Goal: Task Accomplishment & Management: Use online tool/utility

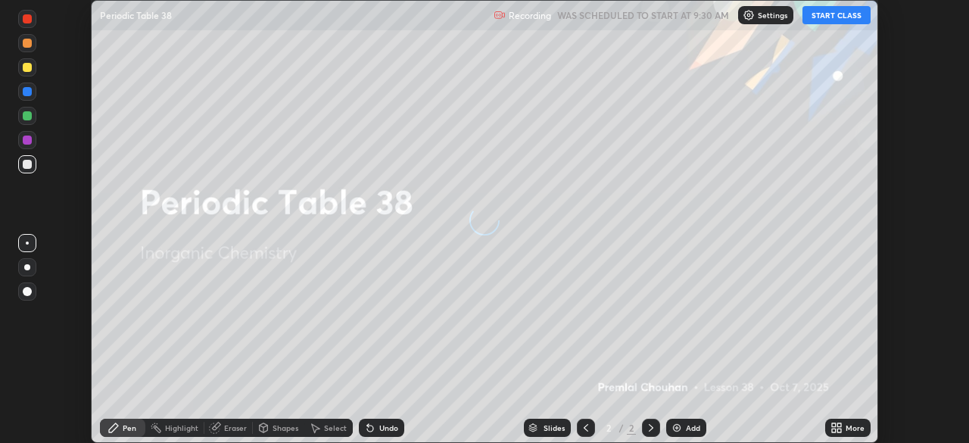
scroll to position [443, 969]
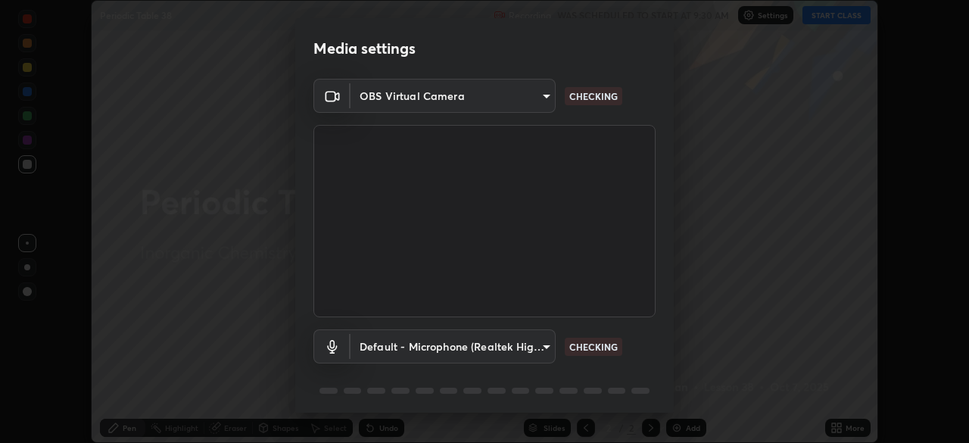
type input "fd61e1b4c03a4778500e2e8730ab38d3a8941c853d38affeb6af643eb9af9756"
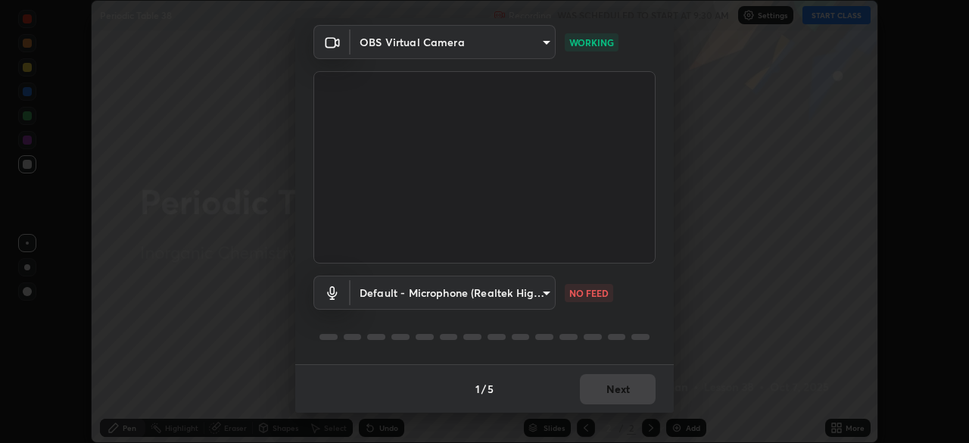
click at [480, 292] on body "Erase all Periodic Table 38 Recording WAS SCHEDULED TO START AT 9:30 AM Setting…" at bounding box center [484, 221] width 969 height 443
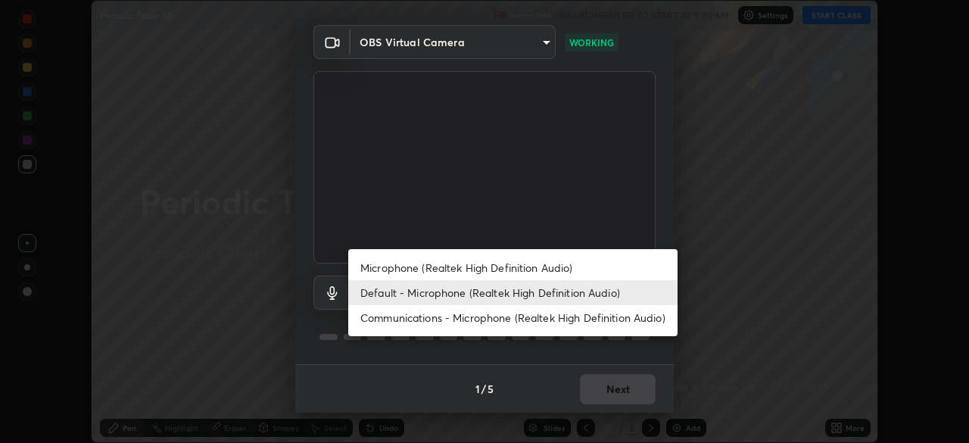
click at [381, 272] on li "Microphone (Realtek High Definition Audio)" at bounding box center [512, 267] width 329 height 25
type input "d99a237be8aec562ae2dc8dac4ca568ef25edcc4a63420bbac71062a773a7b58"
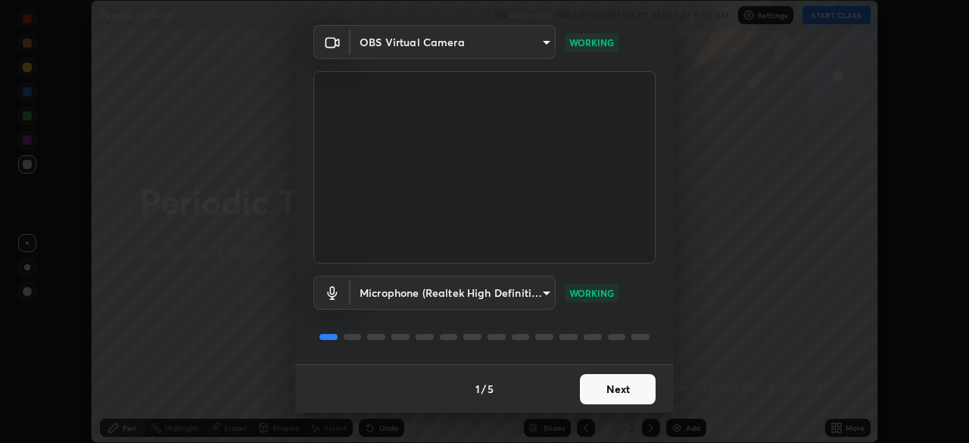
click at [596, 393] on button "Next" at bounding box center [618, 389] width 76 height 30
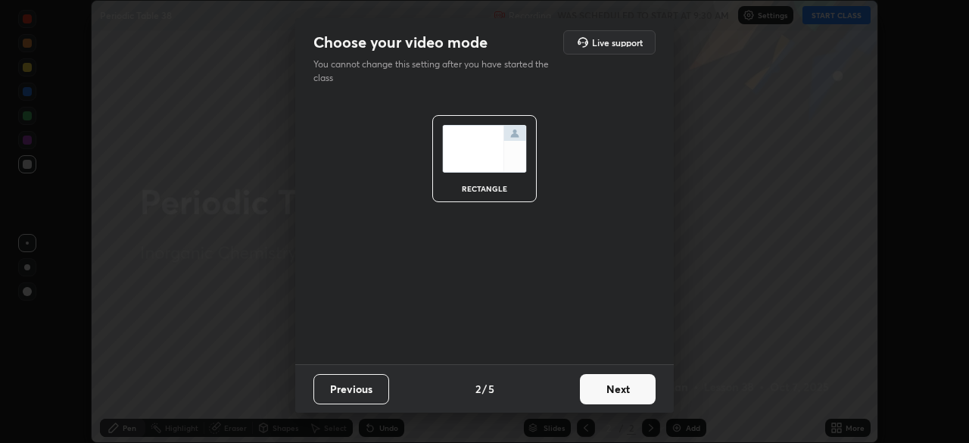
scroll to position [0, 0]
click at [606, 391] on button "Next" at bounding box center [618, 389] width 76 height 30
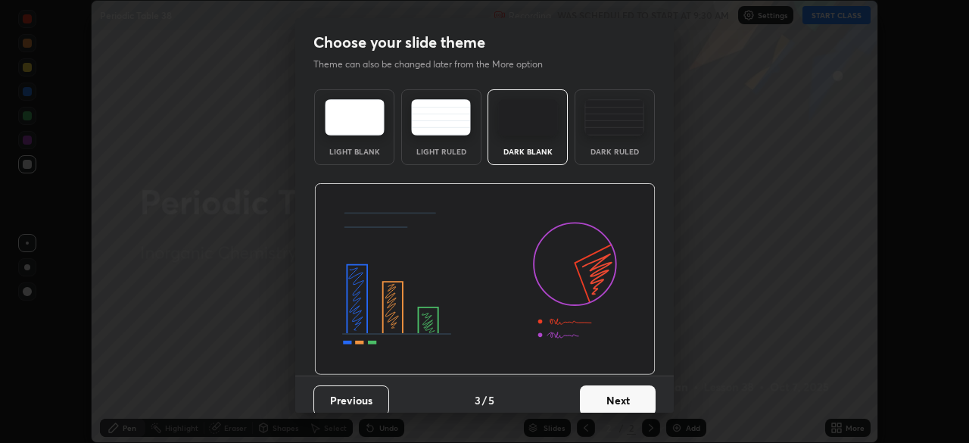
click at [617, 388] on button "Next" at bounding box center [618, 400] width 76 height 30
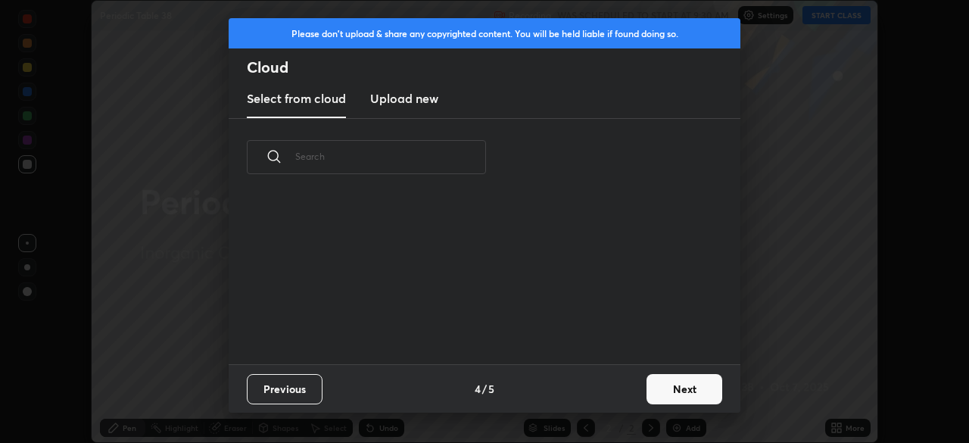
click at [633, 400] on div "Previous 4 / 5 Next" at bounding box center [485, 388] width 512 height 48
click at [667, 397] on button "Next" at bounding box center [684, 389] width 76 height 30
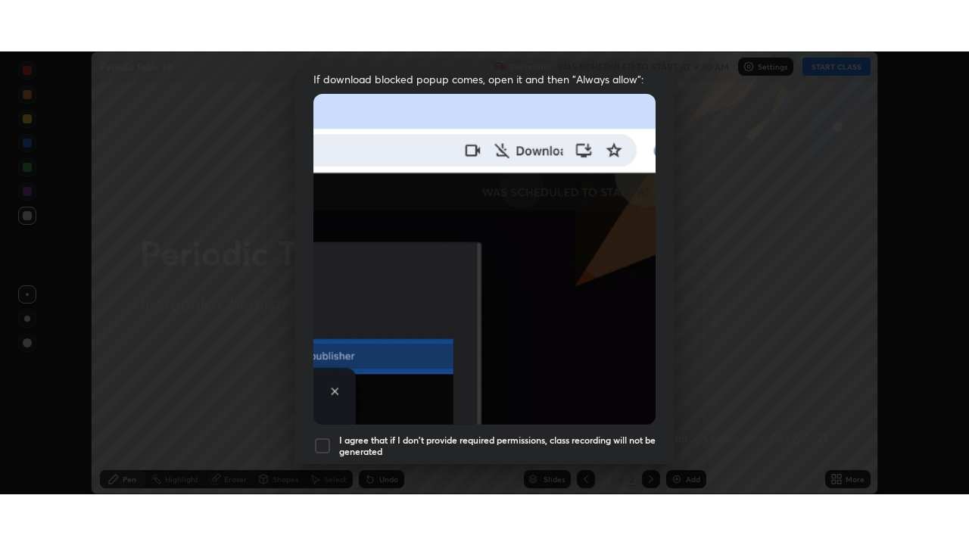
scroll to position [363, 0]
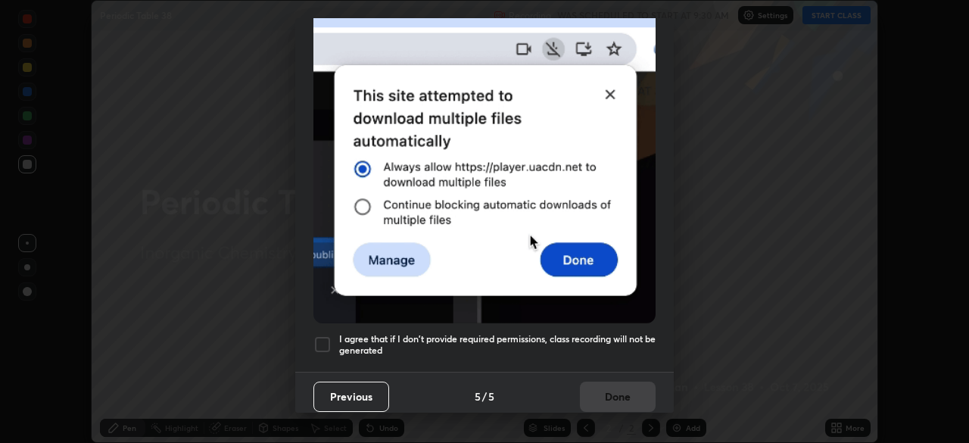
click at [321, 337] on div at bounding box center [322, 344] width 18 height 18
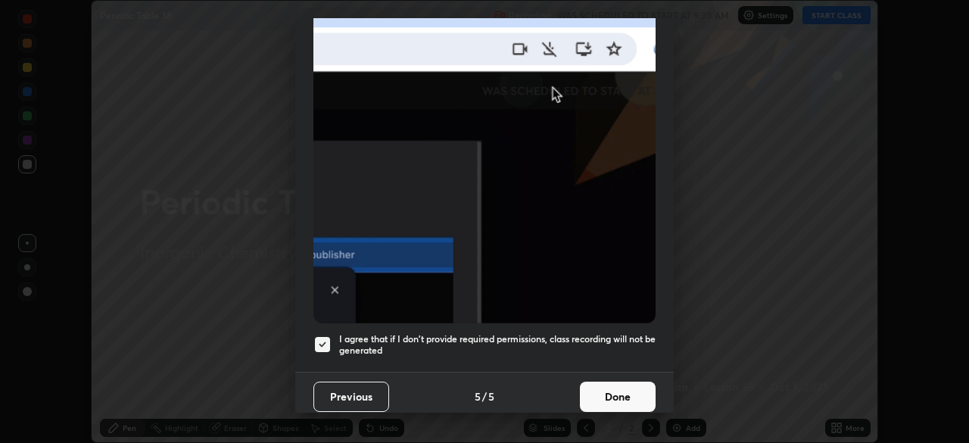
click at [629, 387] on button "Done" at bounding box center [618, 396] width 76 height 30
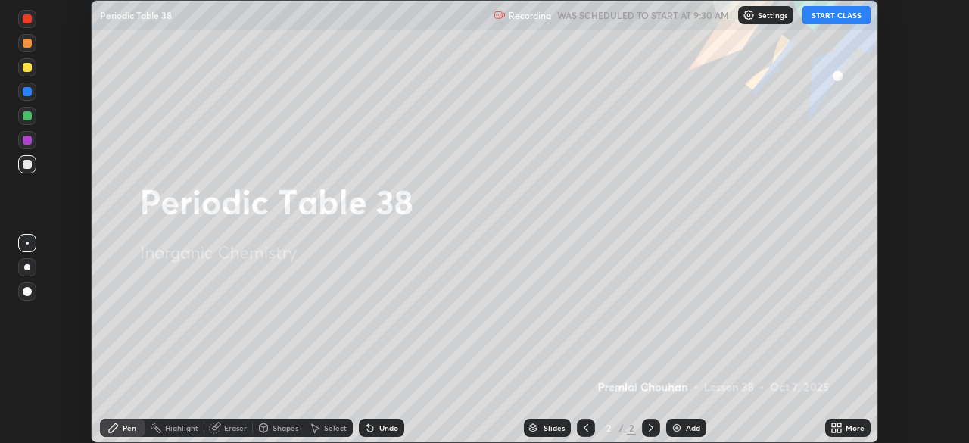
click at [829, 18] on button "START CLASS" at bounding box center [836, 15] width 68 height 18
click at [835, 424] on icon at bounding box center [834, 425] width 4 height 4
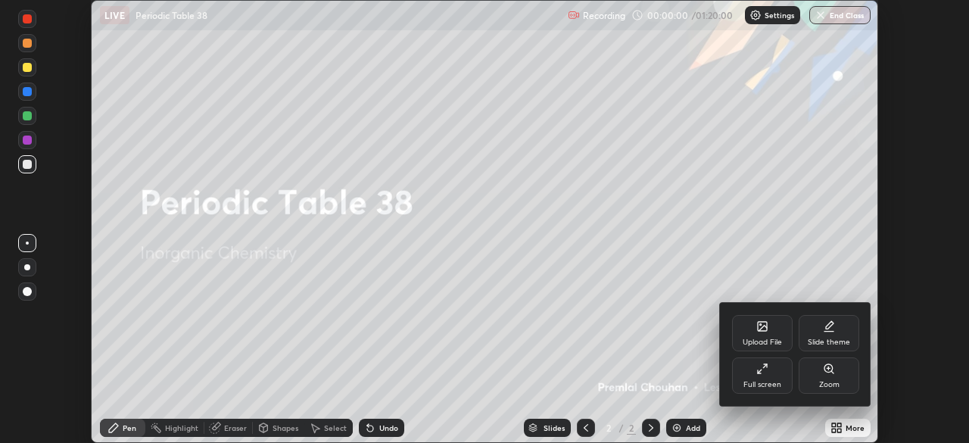
click at [777, 381] on div "Full screen" at bounding box center [762, 385] width 38 height 8
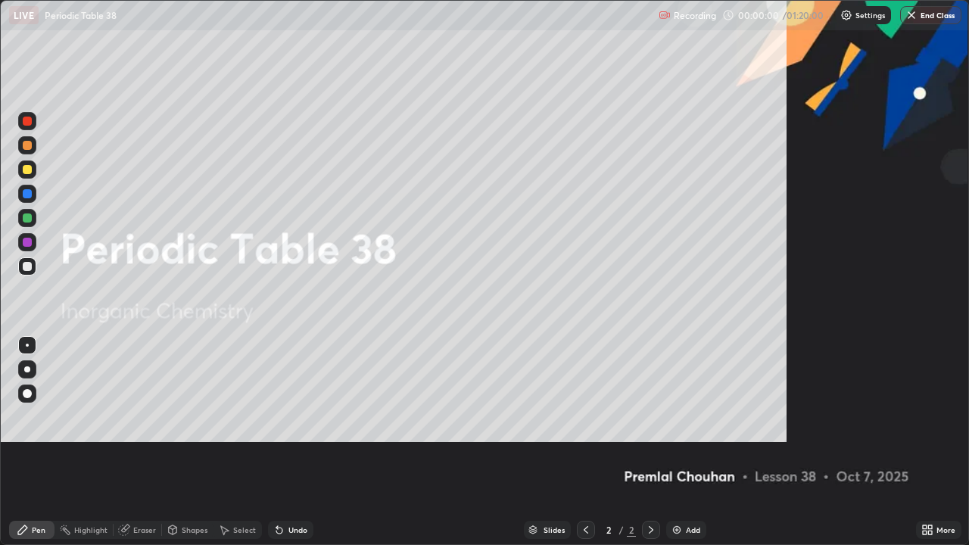
scroll to position [545, 969]
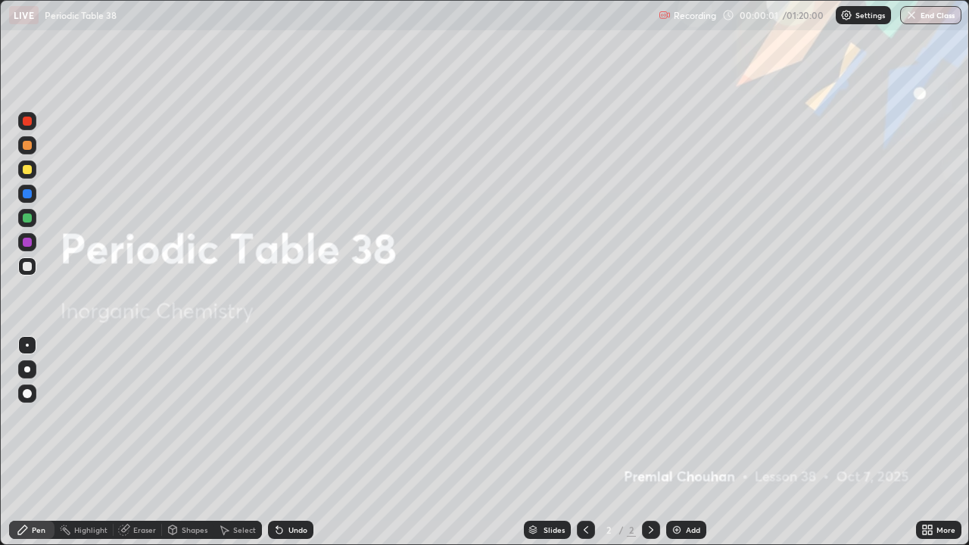
click at [676, 442] on img at bounding box center [677, 530] width 12 height 12
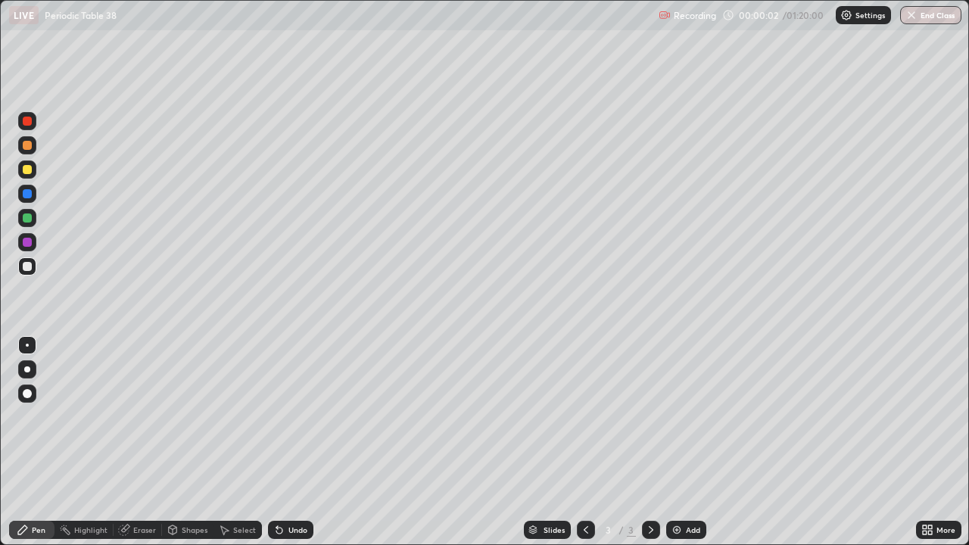
click at [929, 442] on icon at bounding box center [930, 527] width 4 height 4
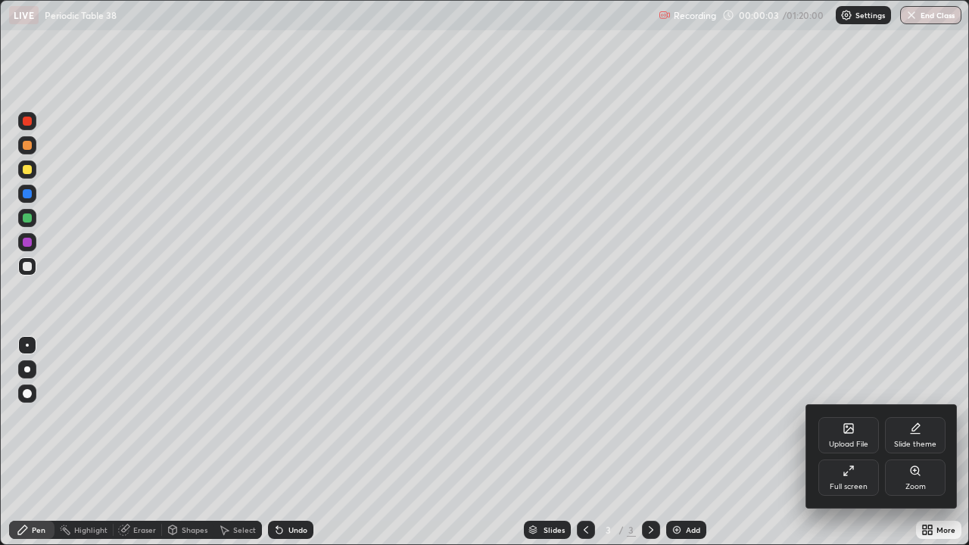
click at [913, 442] on icon at bounding box center [915, 471] width 12 height 12
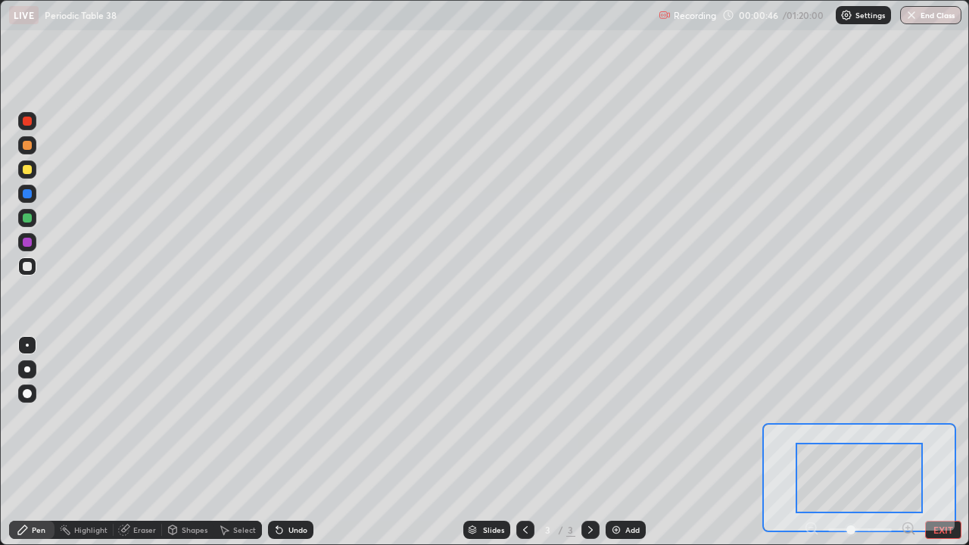
click at [30, 151] on div at bounding box center [27, 145] width 18 height 18
click at [26, 218] on div at bounding box center [27, 217] width 9 height 9
click at [26, 148] on div at bounding box center [27, 145] width 9 height 9
click at [23, 145] on div at bounding box center [27, 145] width 9 height 9
click at [26, 244] on div at bounding box center [27, 242] width 9 height 9
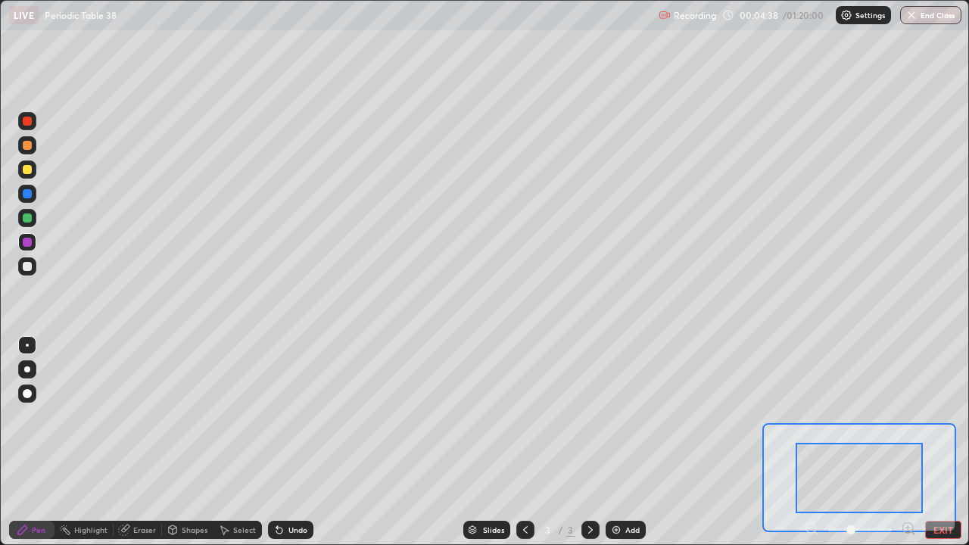
click at [25, 266] on div at bounding box center [27, 266] width 9 height 9
click at [23, 263] on div at bounding box center [27, 266] width 18 height 18
click at [141, 442] on div "Eraser" at bounding box center [144, 530] width 23 height 8
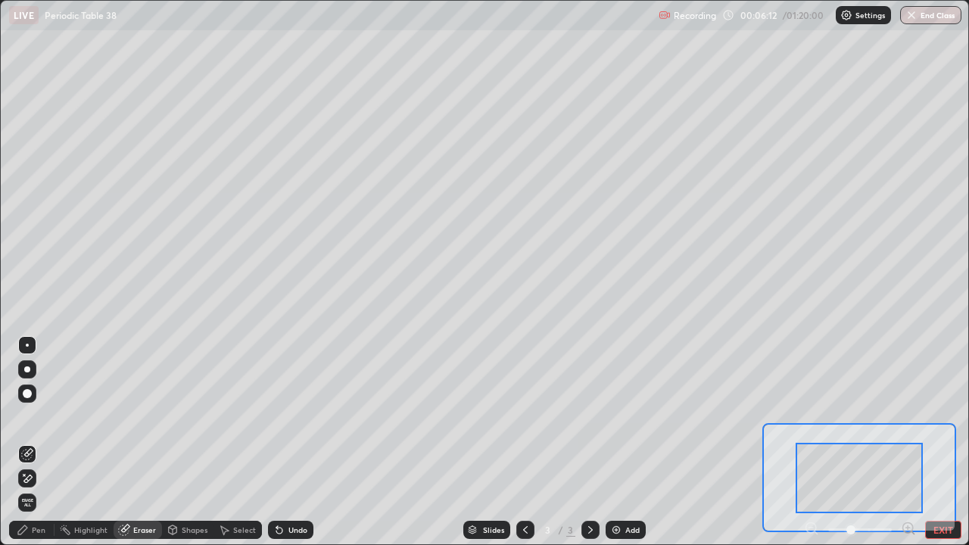
click at [40, 442] on div "Pen" at bounding box center [39, 530] width 14 height 8
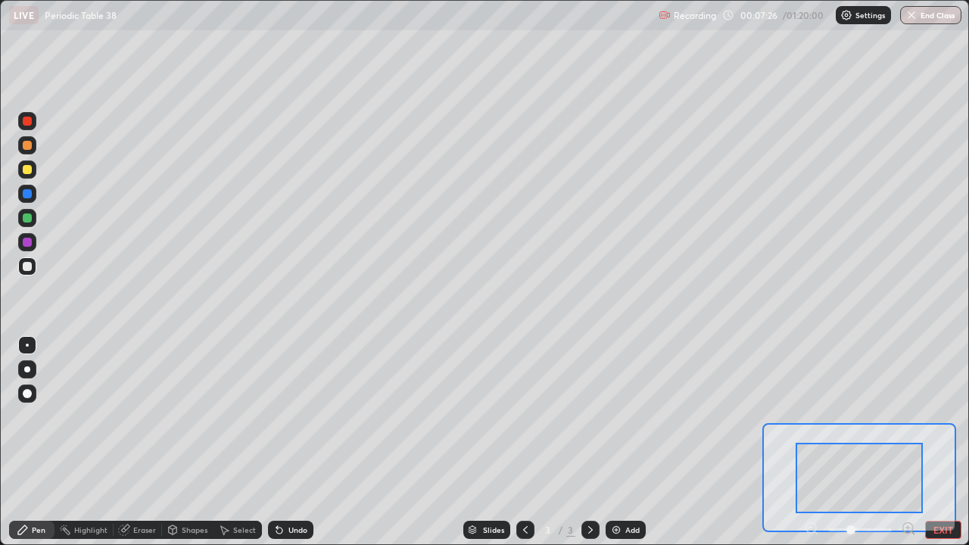
click at [28, 145] on div at bounding box center [27, 145] width 9 height 9
click at [33, 144] on div at bounding box center [27, 145] width 18 height 18
click at [23, 219] on div at bounding box center [27, 217] width 9 height 9
click at [481, 442] on div "Slides" at bounding box center [486, 530] width 47 height 18
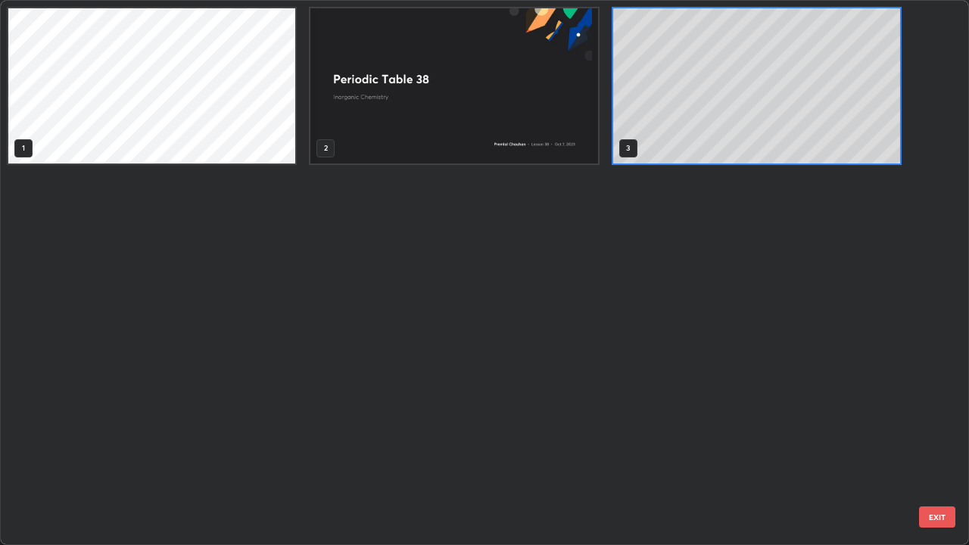
scroll to position [539, 960]
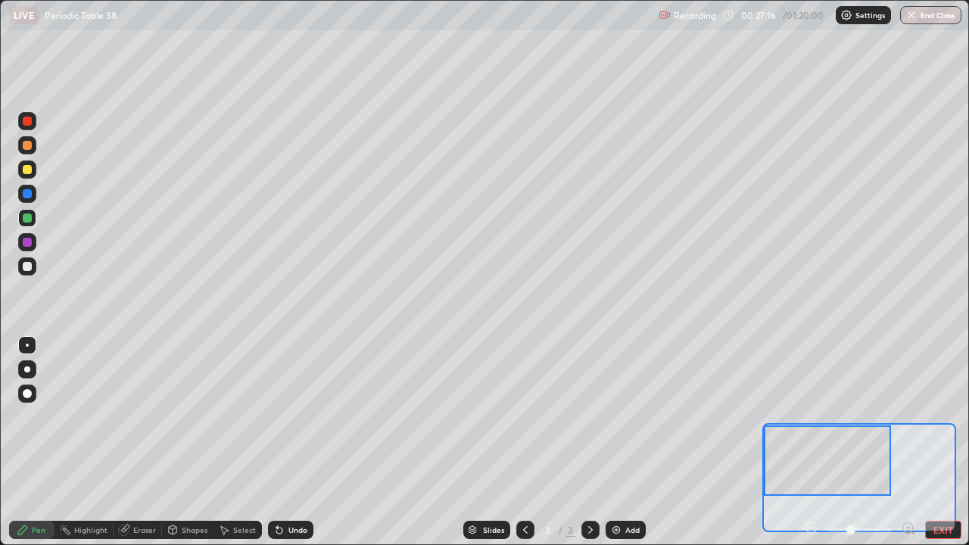
click at [490, 442] on div "Slides" at bounding box center [486, 530] width 47 height 18
click at [613, 442] on img at bounding box center [616, 530] width 12 height 12
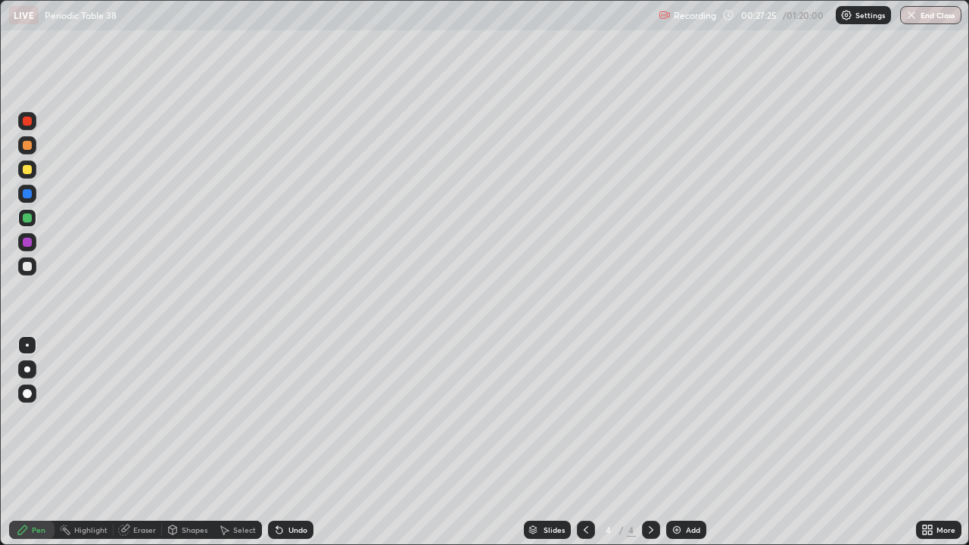
click at [930, 442] on icon at bounding box center [930, 527] width 4 height 4
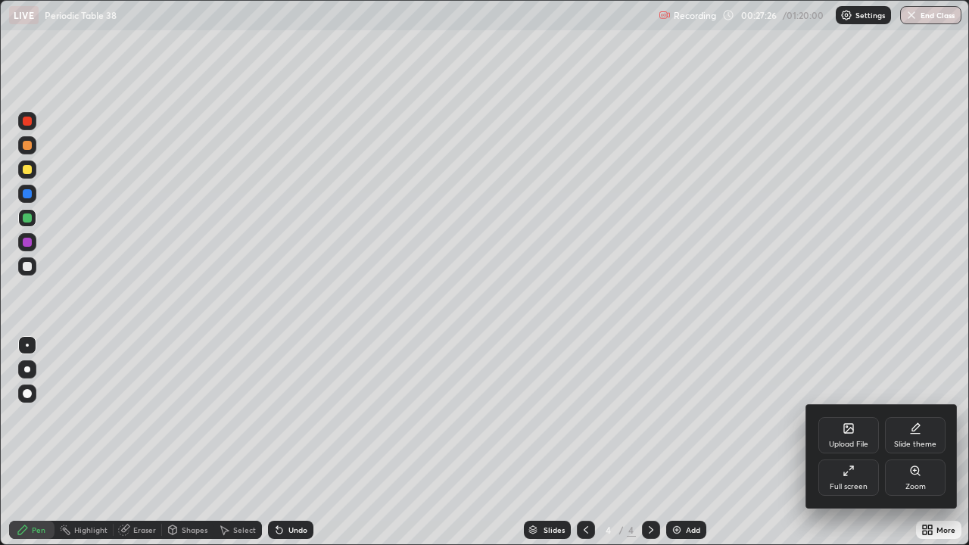
click at [854, 442] on div "Upload File" at bounding box center [848, 444] width 39 height 8
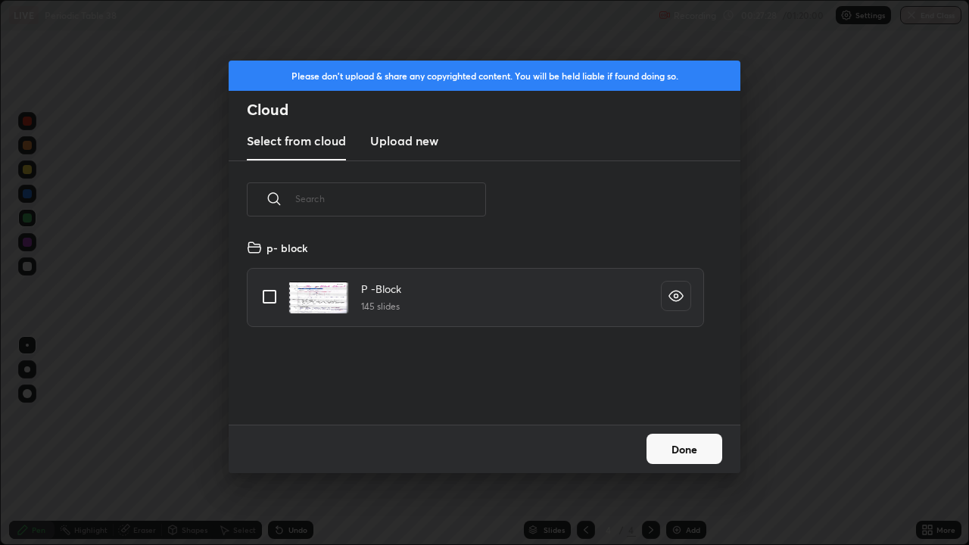
scroll to position [186, 486]
click at [269, 297] on input "grid" at bounding box center [270, 297] width 32 height 32
checkbox input "true"
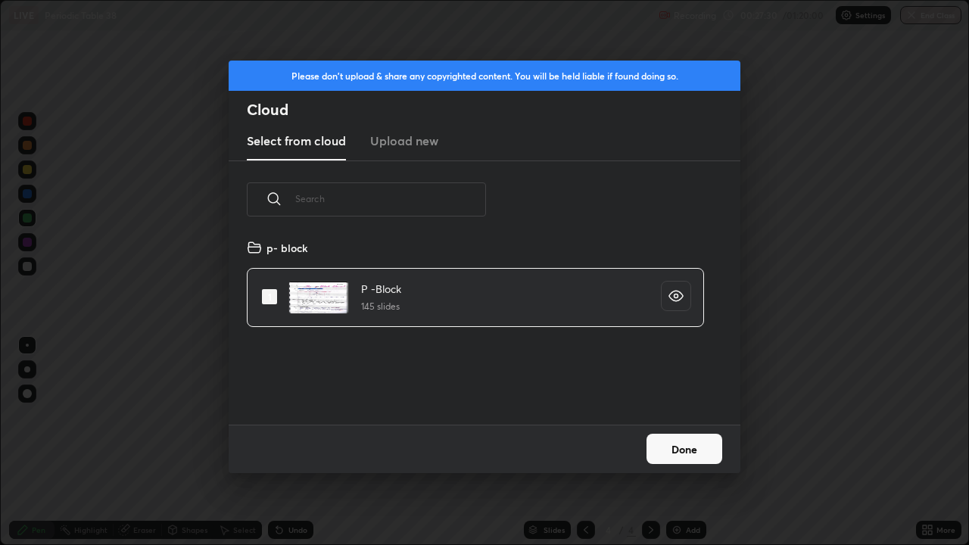
click at [691, 442] on button "Done" at bounding box center [684, 449] width 76 height 30
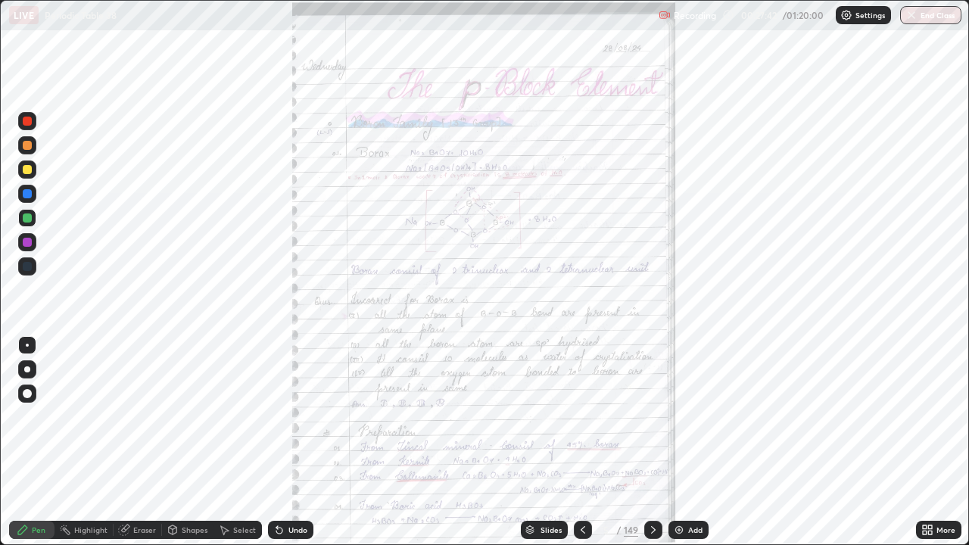
click at [554, 442] on div "Slides" at bounding box center [550, 530] width 21 height 8
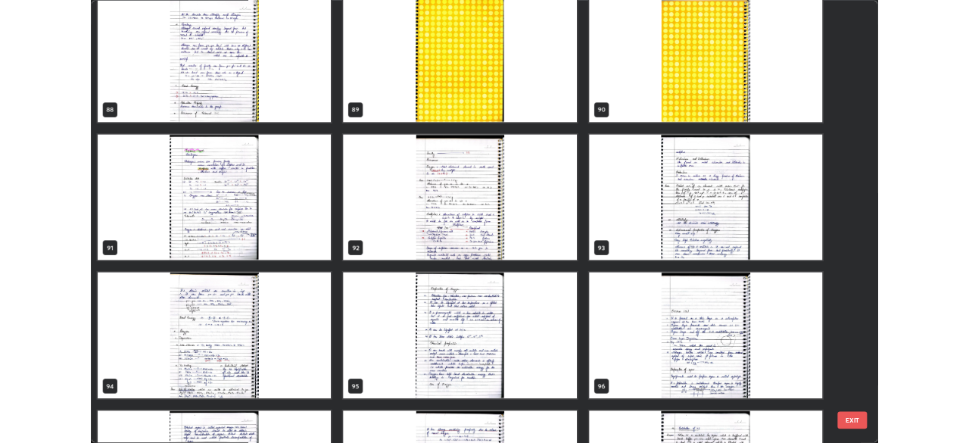
scroll to position [4921, 0]
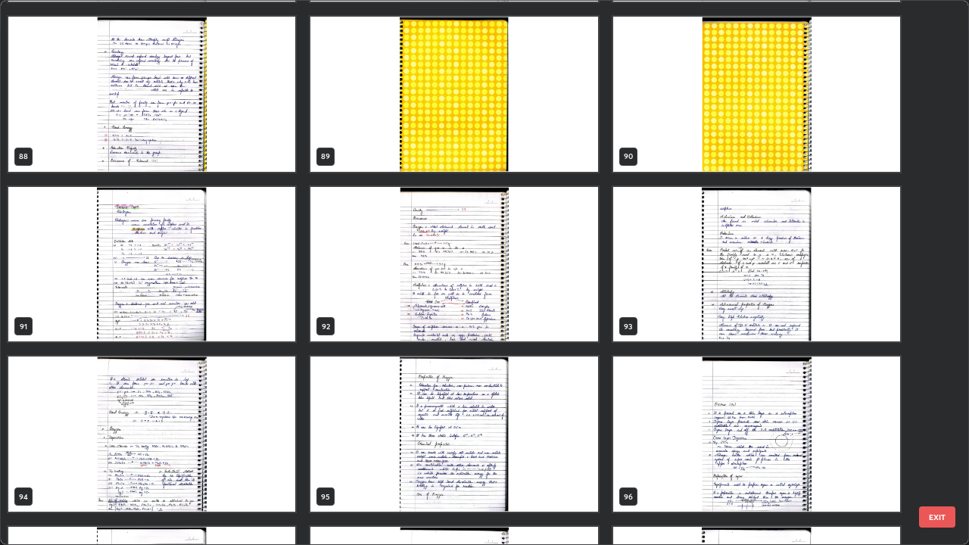
click at [181, 308] on img "grid" at bounding box center [151, 264] width 287 height 155
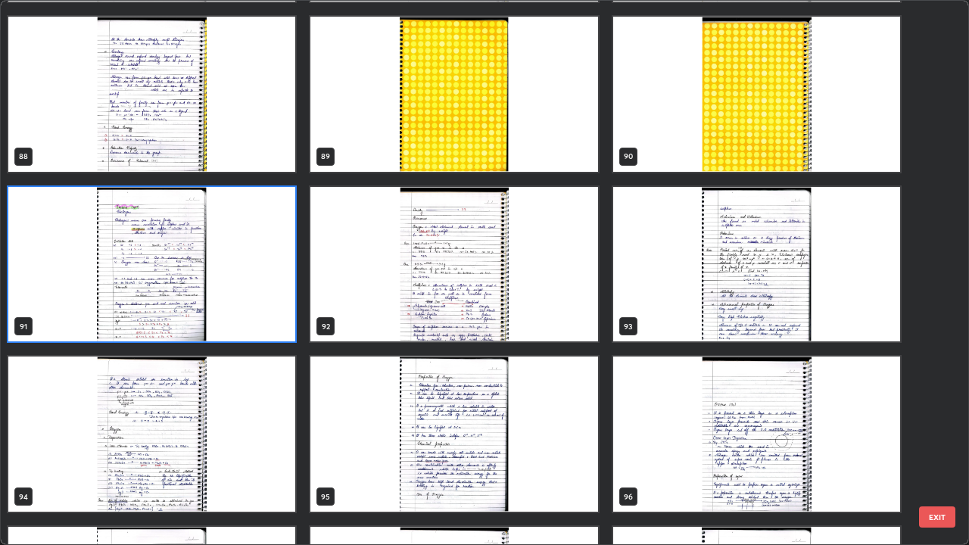
click at [185, 318] on img "grid" at bounding box center [151, 264] width 287 height 155
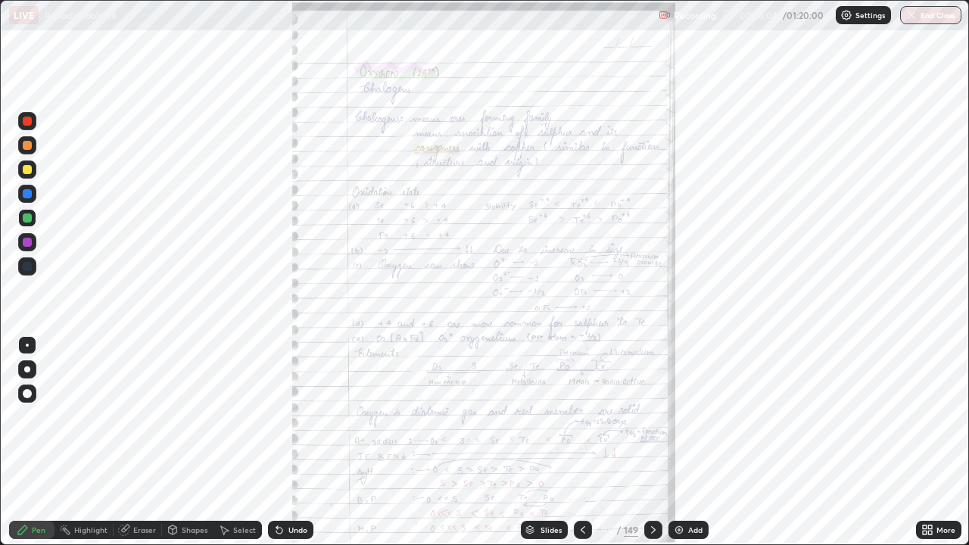
click at [182, 317] on img "grid" at bounding box center [151, 264] width 287 height 155
click at [183, 317] on img "grid" at bounding box center [151, 264] width 287 height 155
click at [929, 442] on icon at bounding box center [930, 527] width 4 height 4
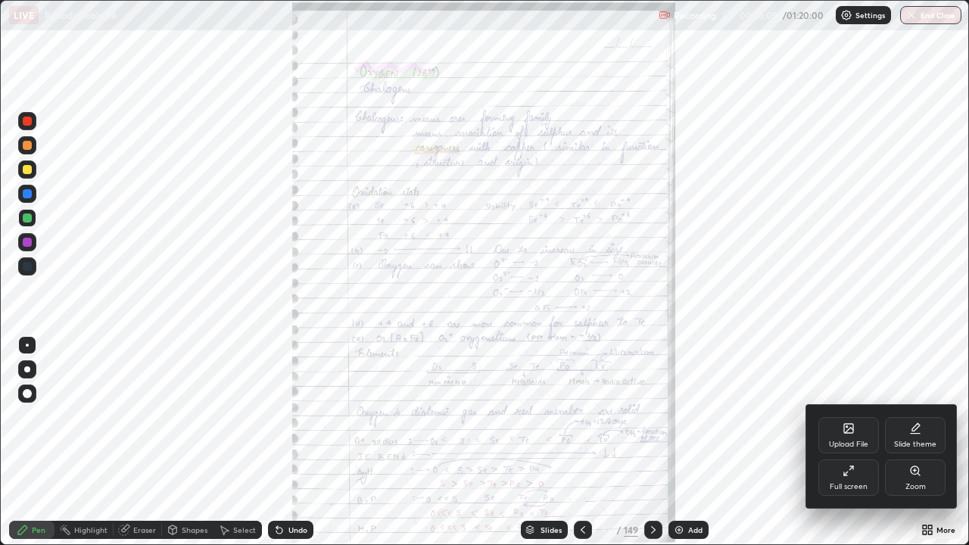
click at [854, 442] on div "Full screen" at bounding box center [848, 477] width 61 height 36
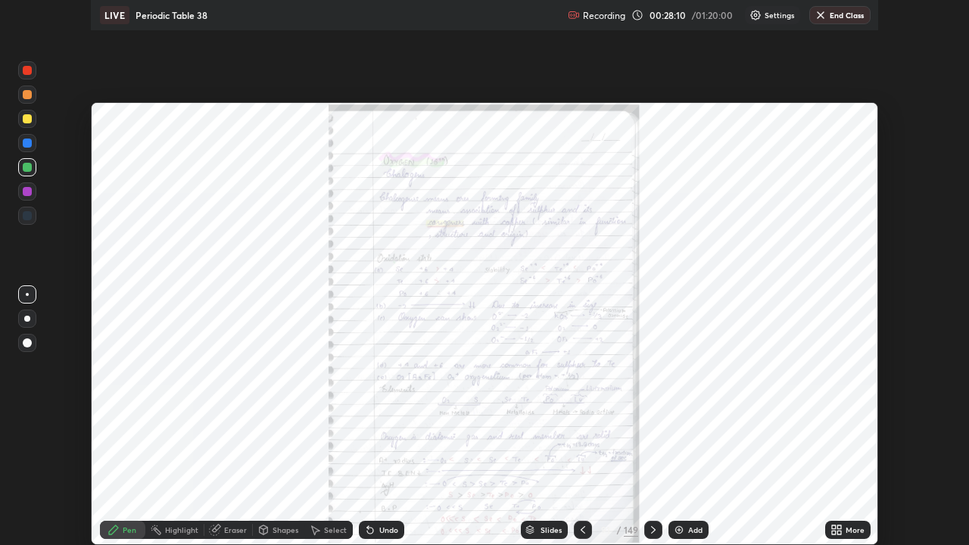
scroll to position [75237, 74711]
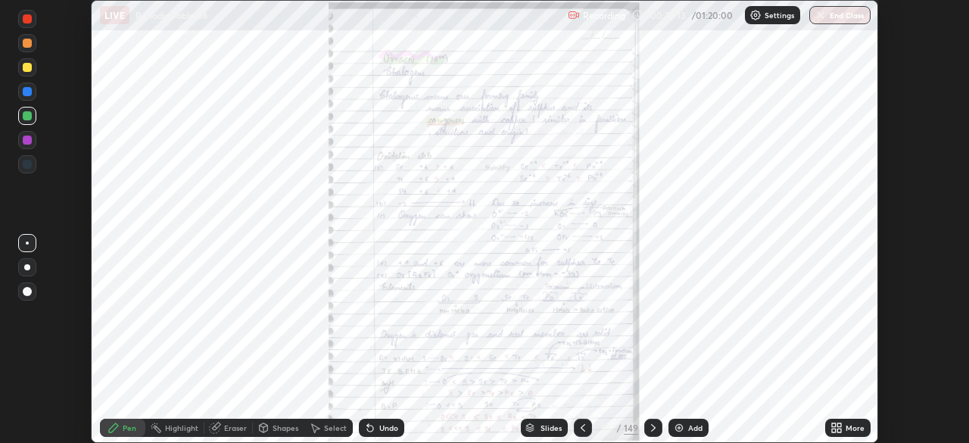
click at [836, 427] on icon at bounding box center [836, 428] width 12 height 12
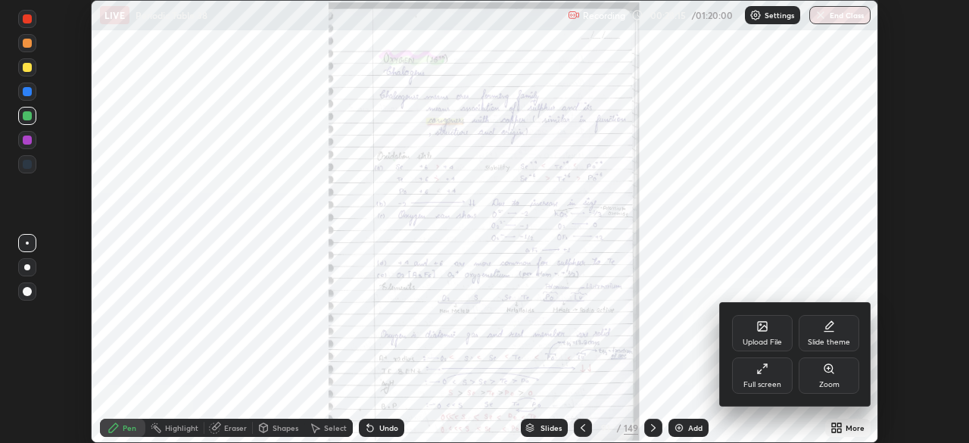
click at [766, 381] on div "Full screen" at bounding box center [762, 385] width 38 height 8
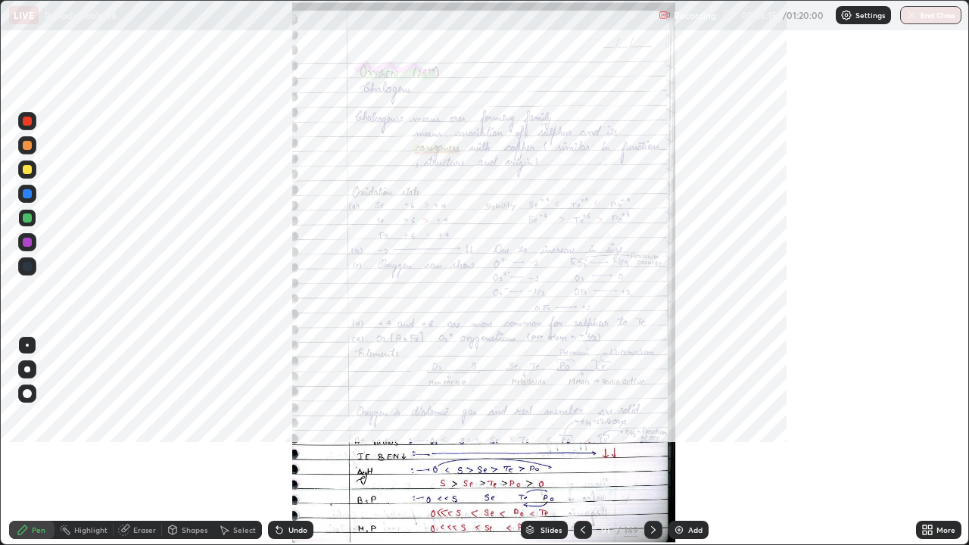
scroll to position [545, 969]
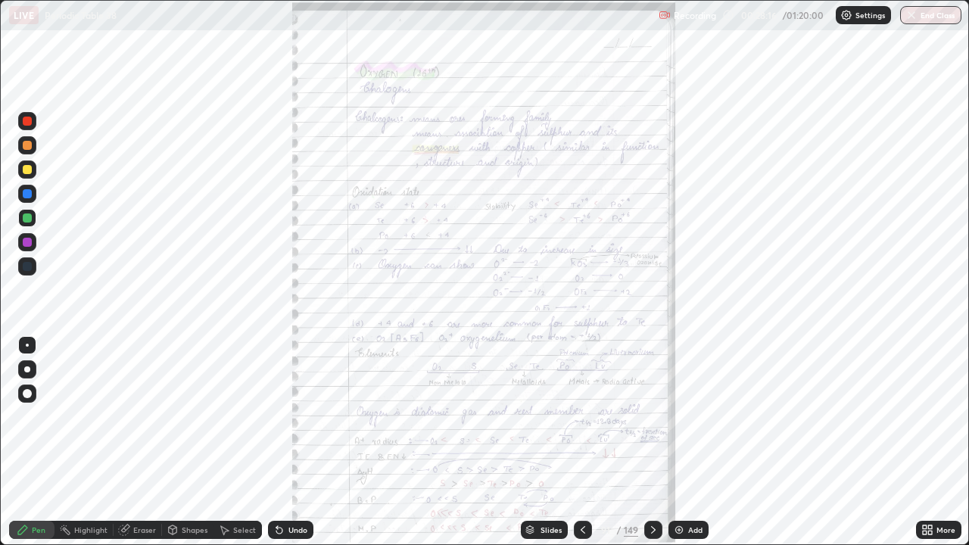
click at [929, 442] on icon at bounding box center [930, 533] width 4 height 4
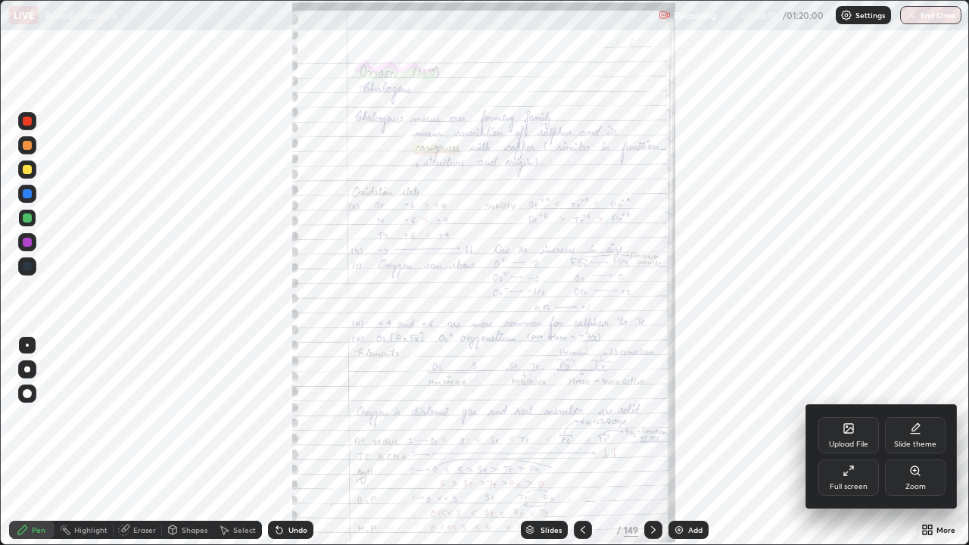
click at [915, 442] on div "Zoom" at bounding box center [915, 487] width 20 height 8
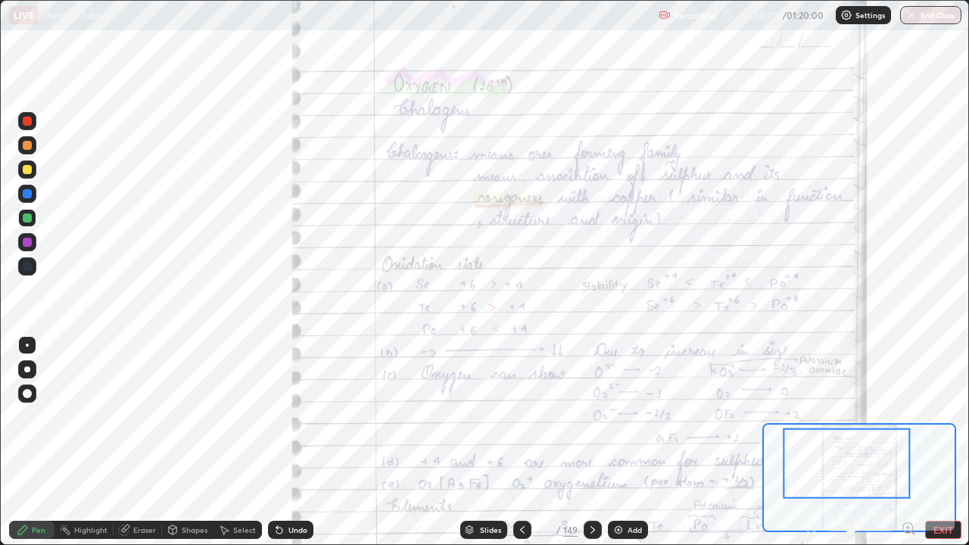
click at [30, 264] on div at bounding box center [27, 266] width 9 height 9
click at [29, 266] on div at bounding box center [27, 266] width 9 height 9
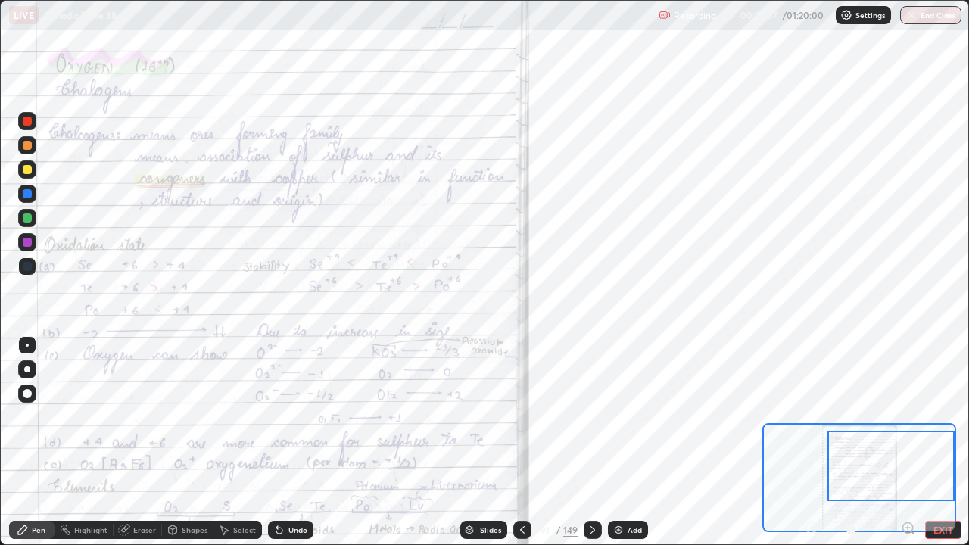
click at [873, 442] on div at bounding box center [890, 466] width 127 height 70
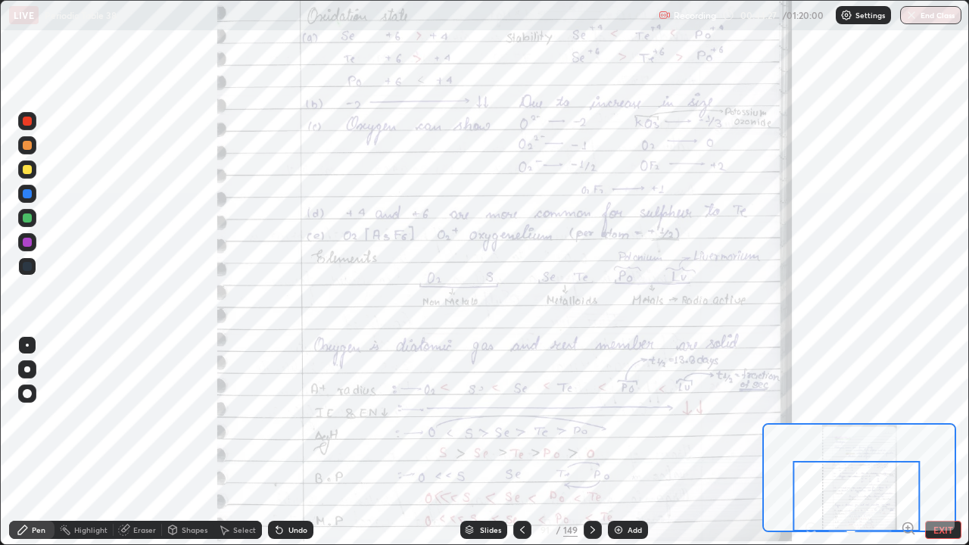
click at [572, 442] on div "149" at bounding box center [570, 530] width 14 height 14
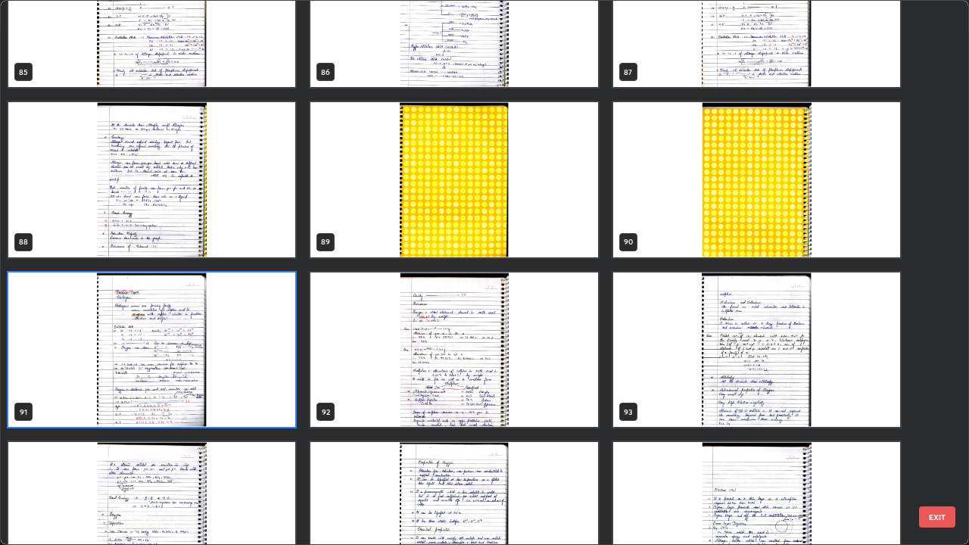
scroll to position [4837, 0]
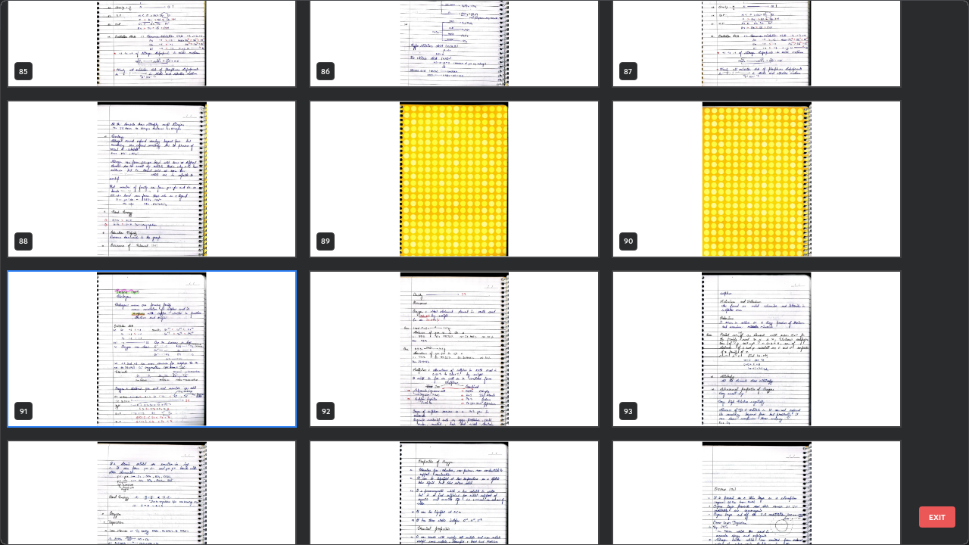
click at [147, 382] on img "grid" at bounding box center [151, 349] width 287 height 155
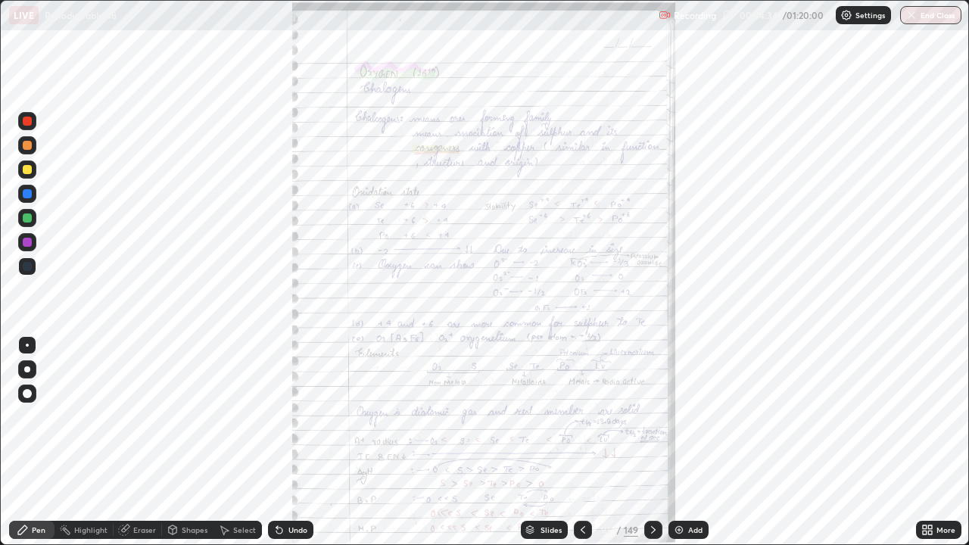
click at [140, 384] on img "grid" at bounding box center [151, 349] width 287 height 155
click at [926, 442] on icon at bounding box center [927, 530] width 12 height 12
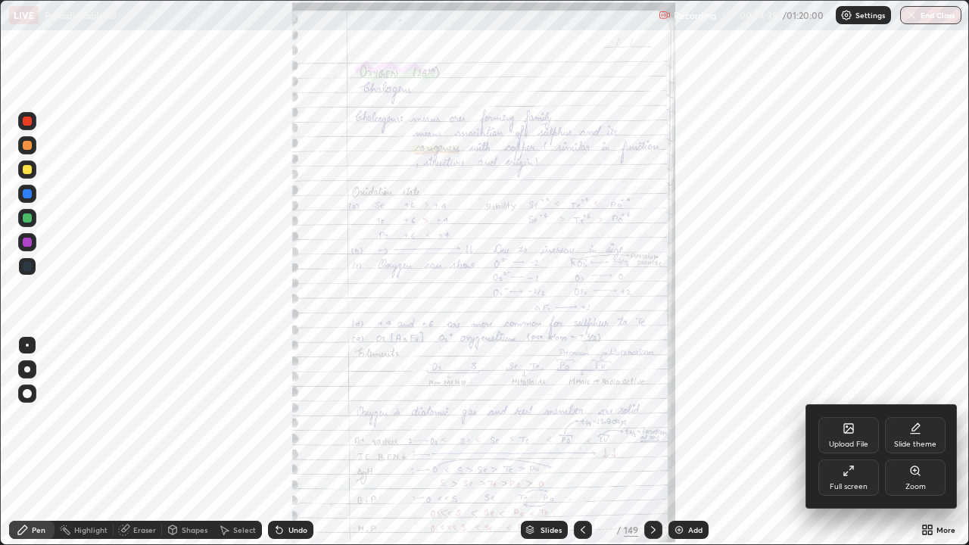
click at [907, 442] on div "Zoom" at bounding box center [915, 487] width 20 height 8
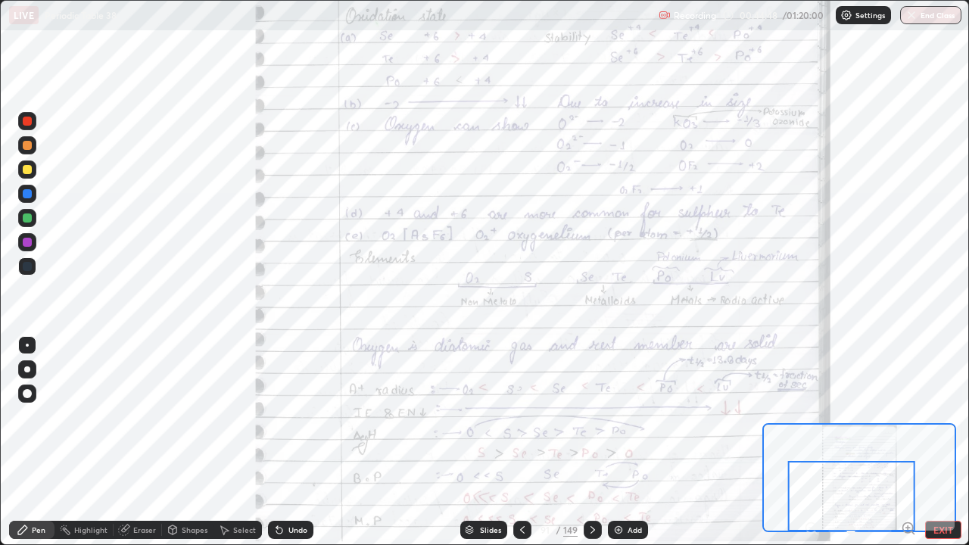
click at [341, 442] on div "Slides 91 / 149 Add" at bounding box center [553, 530] width 481 height 30
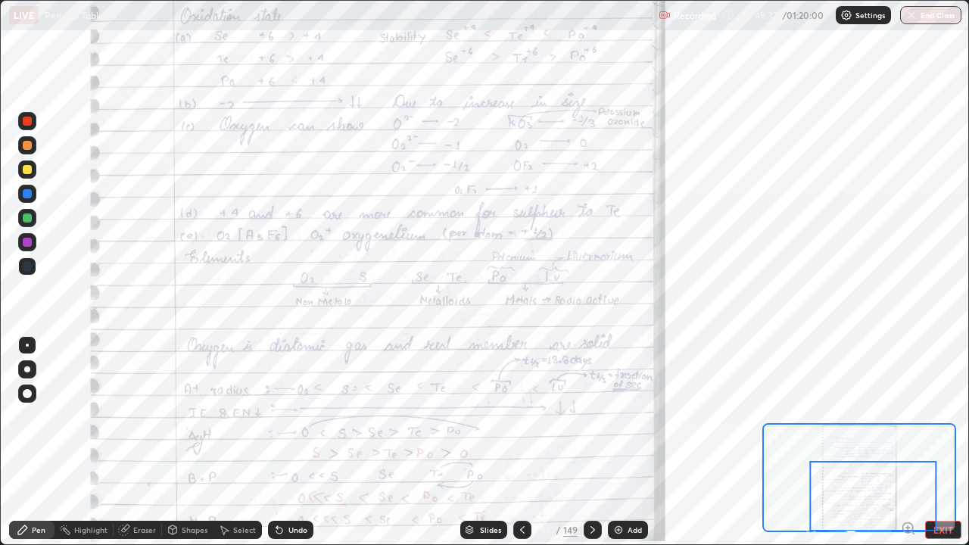
click at [590, 442] on icon at bounding box center [593, 530] width 12 height 12
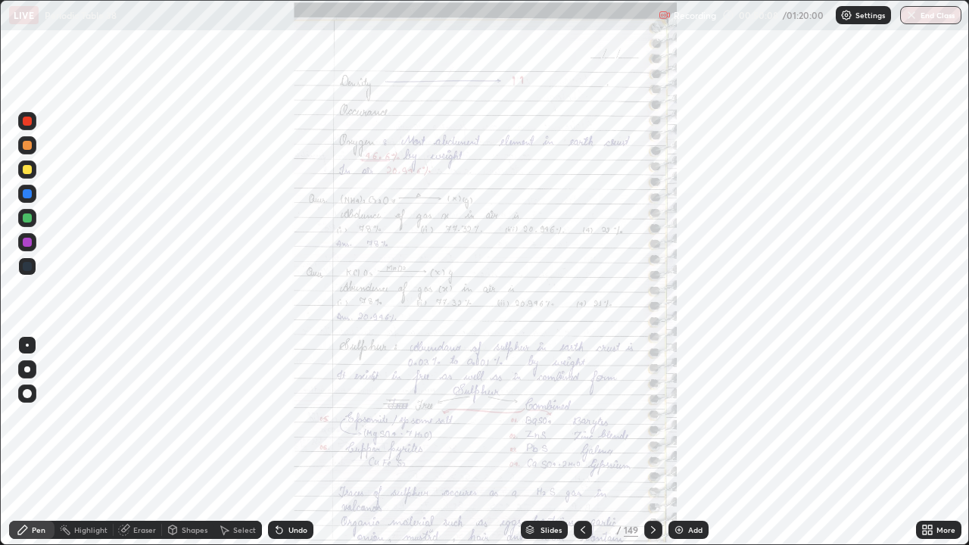
click at [150, 442] on div "Eraser" at bounding box center [144, 530] width 23 height 8
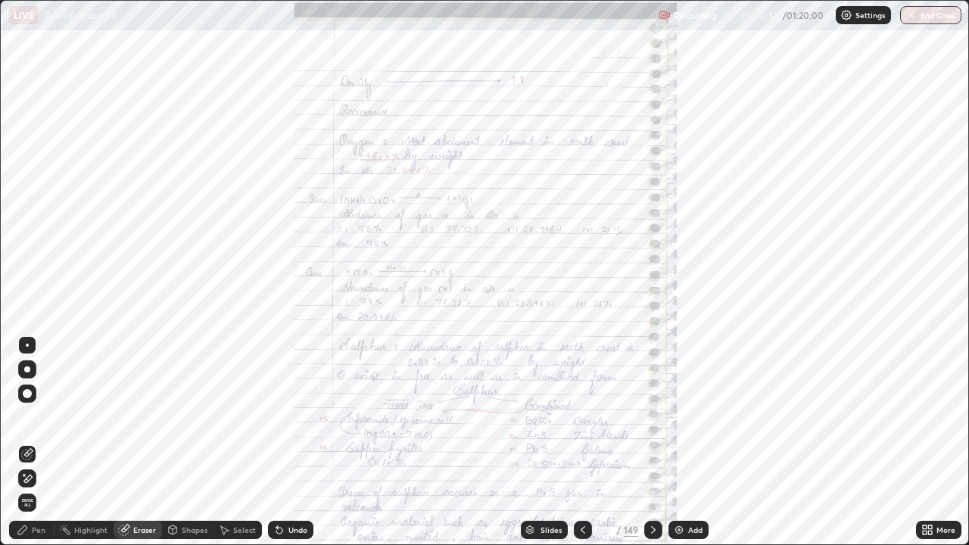
click at [39, 442] on div "Pen" at bounding box center [39, 530] width 14 height 8
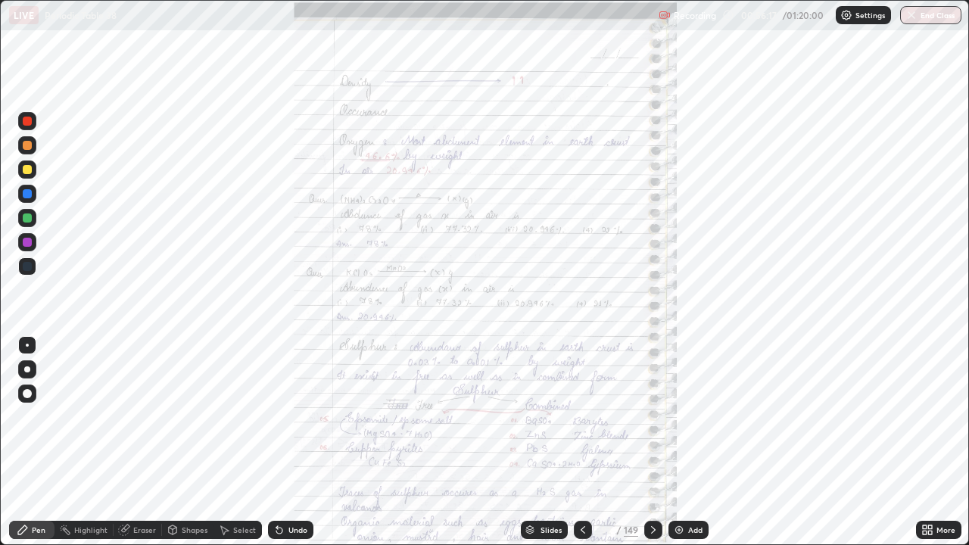
click at [893, 442] on div "Slides 92 / 149 Add" at bounding box center [614, 530] width 602 height 30
click at [652, 442] on icon at bounding box center [653, 530] width 12 height 12
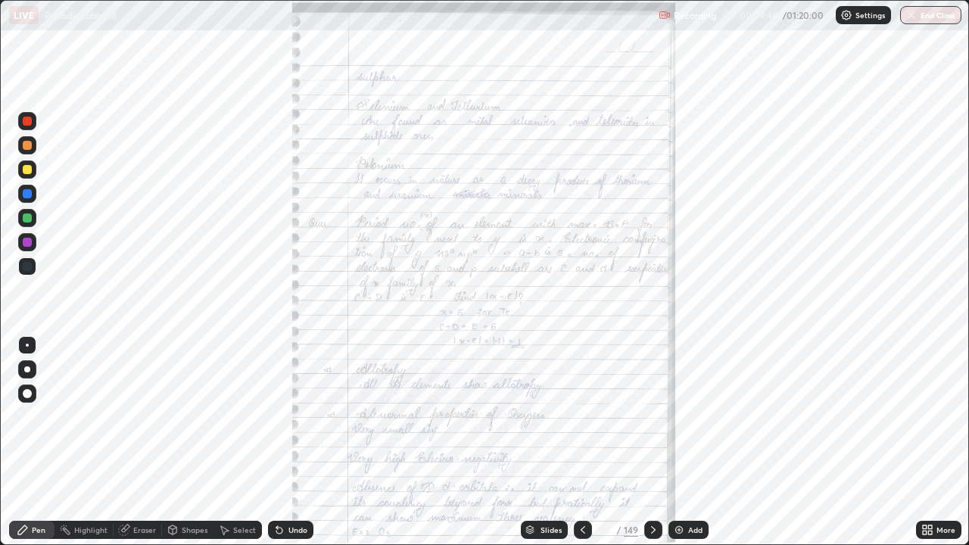
click at [655, 442] on div at bounding box center [653, 530] width 18 height 30
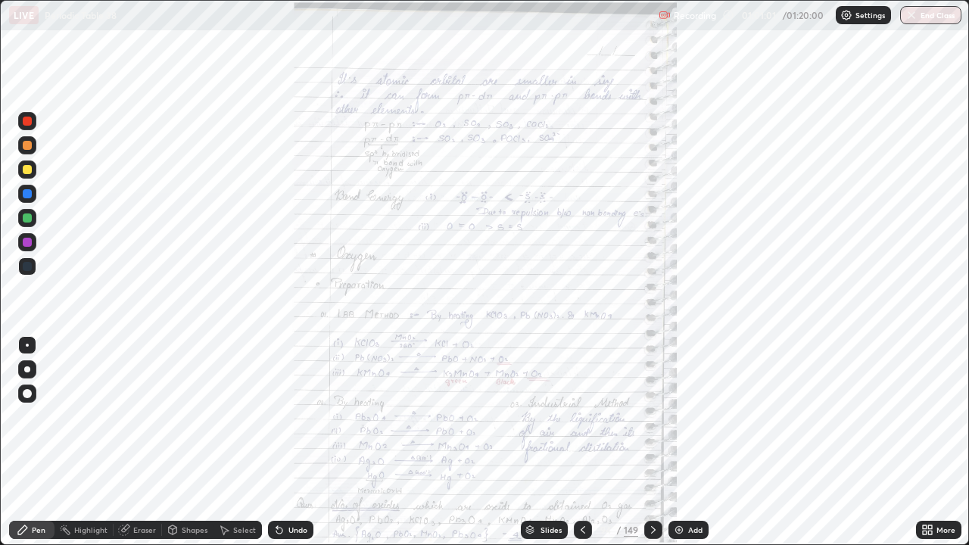
click at [141, 442] on div "Eraser" at bounding box center [144, 530] width 23 height 8
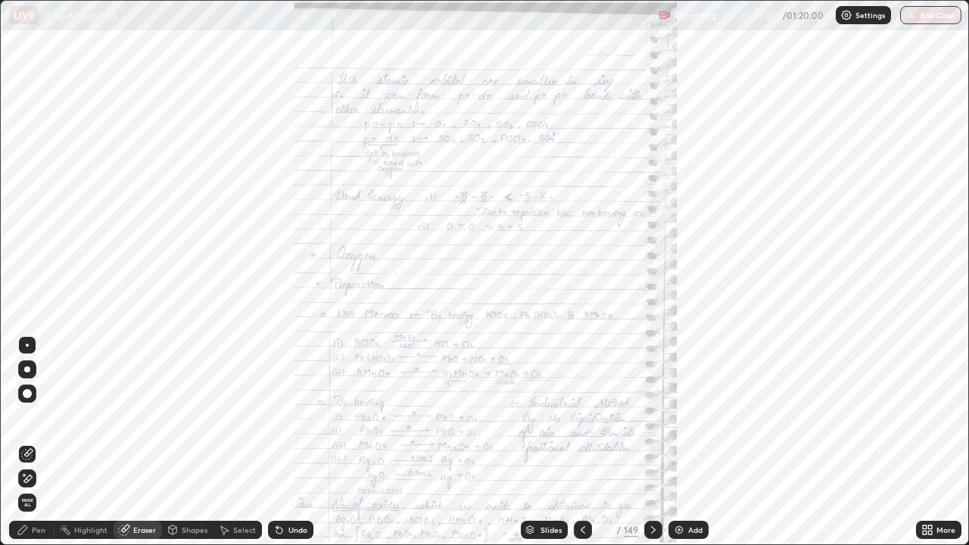
click at [40, 442] on div "Pen" at bounding box center [39, 530] width 14 height 8
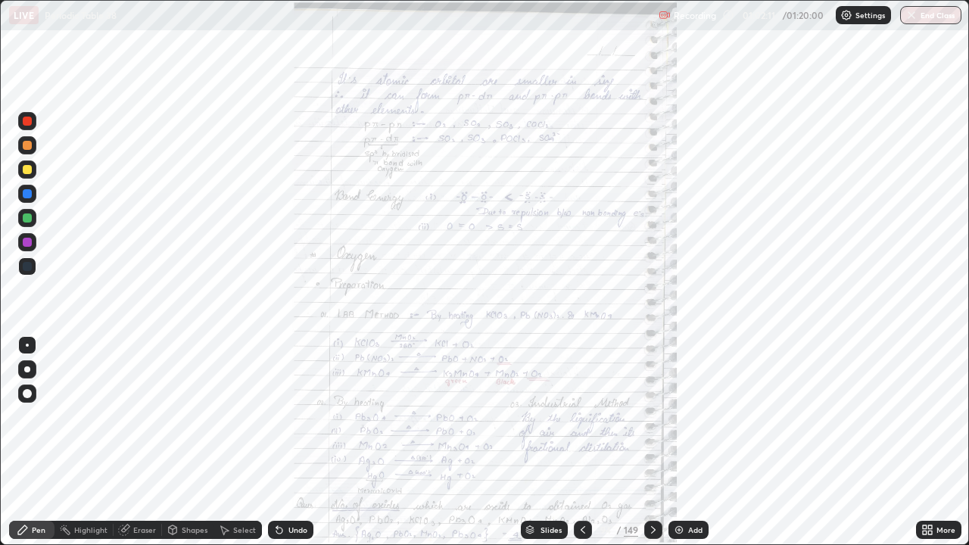
click at [554, 442] on div "Slides" at bounding box center [550, 530] width 21 height 8
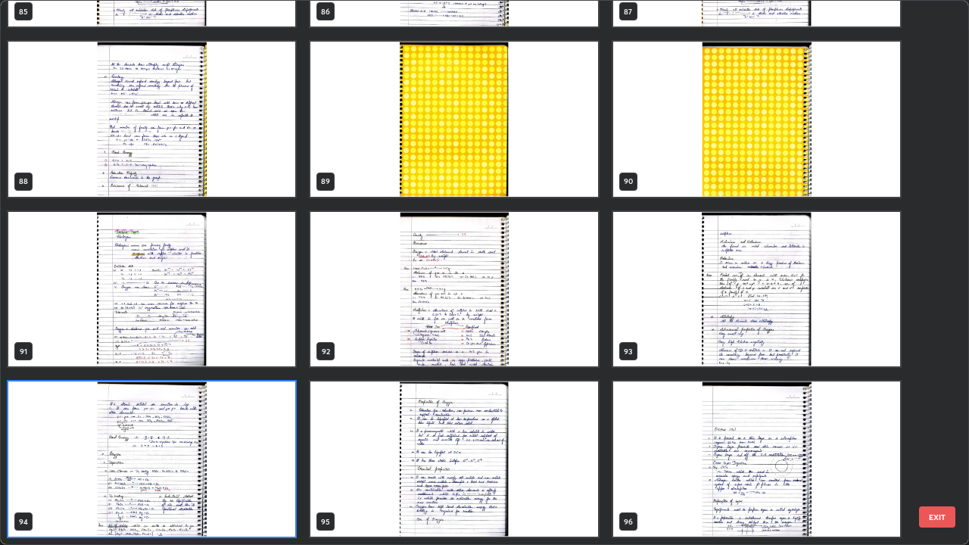
scroll to position [539, 960]
click at [944, 442] on button "EXIT" at bounding box center [937, 516] width 36 height 21
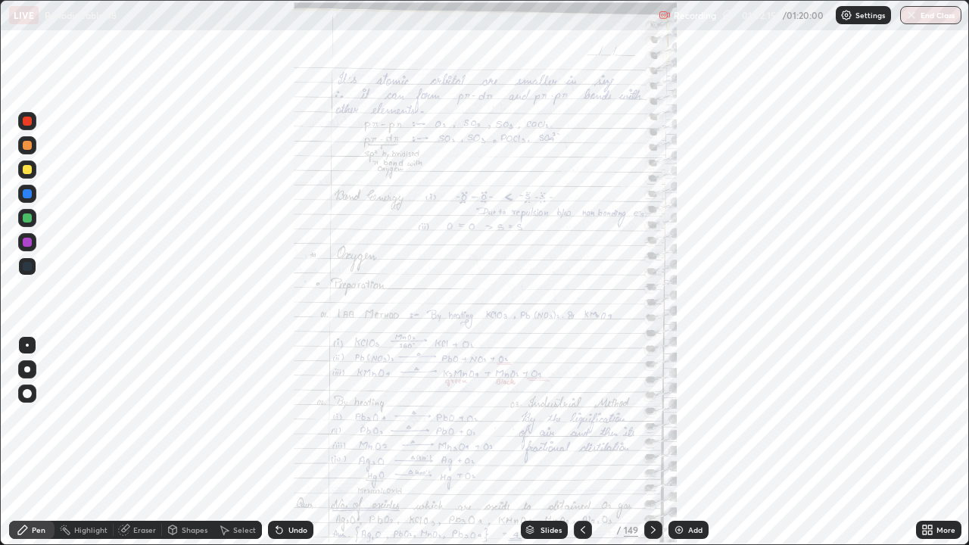
click at [926, 442] on icon at bounding box center [925, 527] width 4 height 4
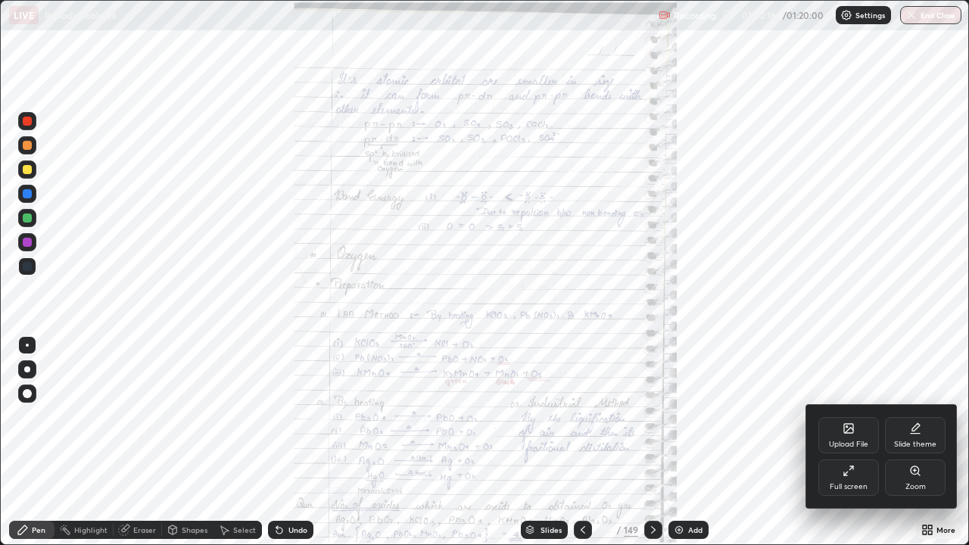
click at [790, 442] on div at bounding box center [484, 272] width 969 height 545
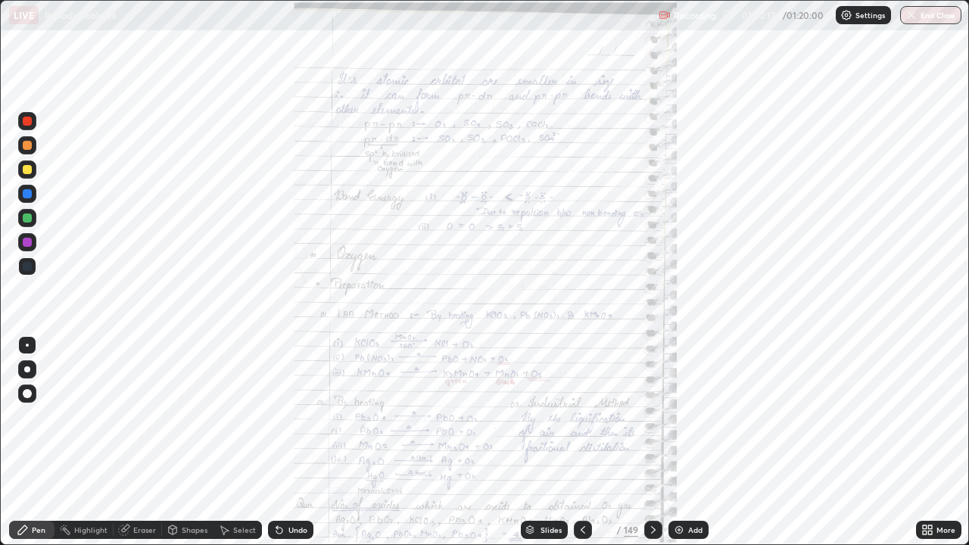
click at [678, 442] on img at bounding box center [679, 530] width 12 height 12
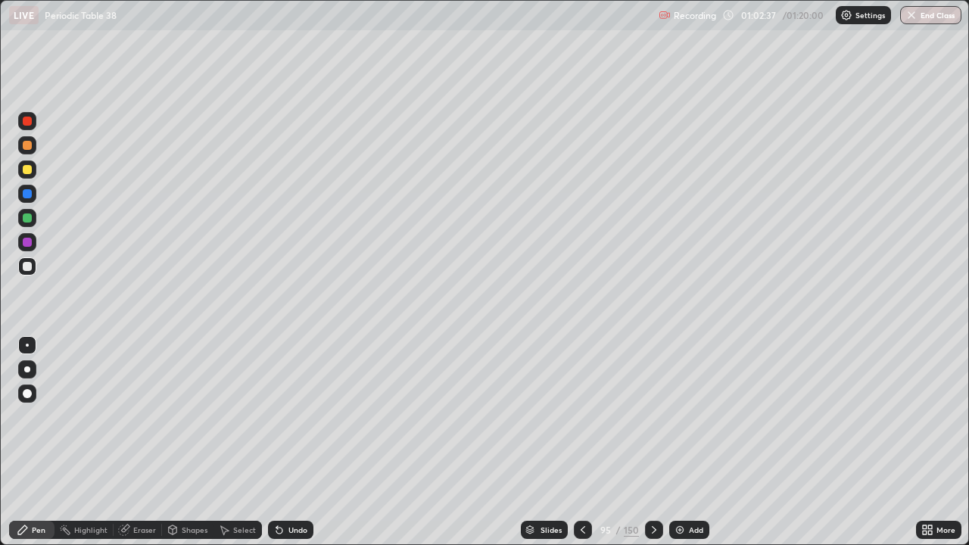
click at [29, 148] on div at bounding box center [27, 145] width 9 height 9
click at [26, 259] on div at bounding box center [27, 266] width 18 height 18
click at [30, 248] on div at bounding box center [27, 242] width 18 height 18
click at [145, 442] on div "Eraser" at bounding box center [144, 530] width 23 height 8
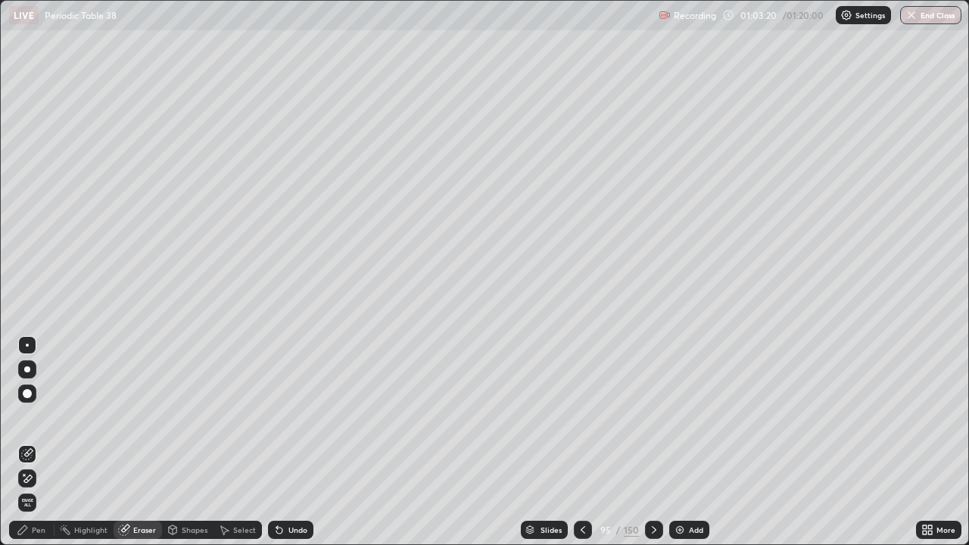
click at [42, 442] on div "Pen" at bounding box center [39, 530] width 14 height 8
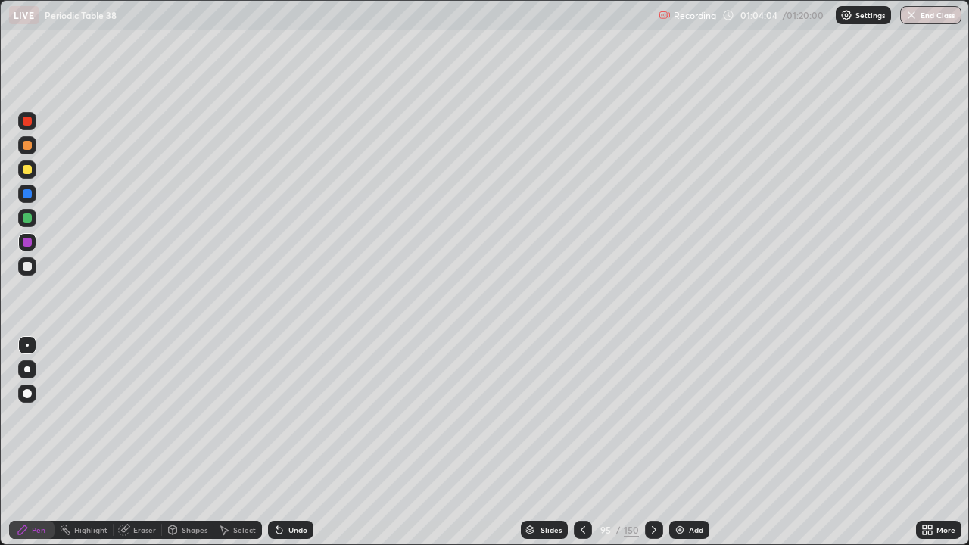
click at [26, 146] on div at bounding box center [27, 145] width 9 height 9
click at [27, 170] on div at bounding box center [27, 169] width 9 height 9
click at [24, 173] on div at bounding box center [27, 169] width 9 height 9
click at [9, 442] on div "Pen" at bounding box center [31, 530] width 45 height 30
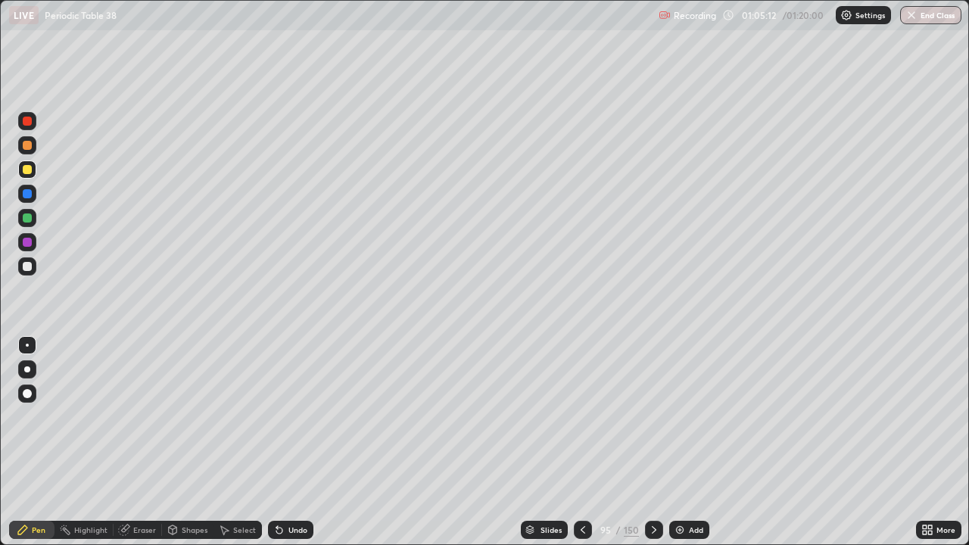
click at [0, 442] on div "Pen Highlight Eraser Shapes Select Undo Slides 95 / 150 Add More" at bounding box center [484, 530] width 969 height 30
click at [26, 151] on div at bounding box center [27, 145] width 18 height 18
click at [24, 166] on div at bounding box center [27, 169] width 9 height 9
click at [27, 169] on div at bounding box center [27, 169] width 9 height 9
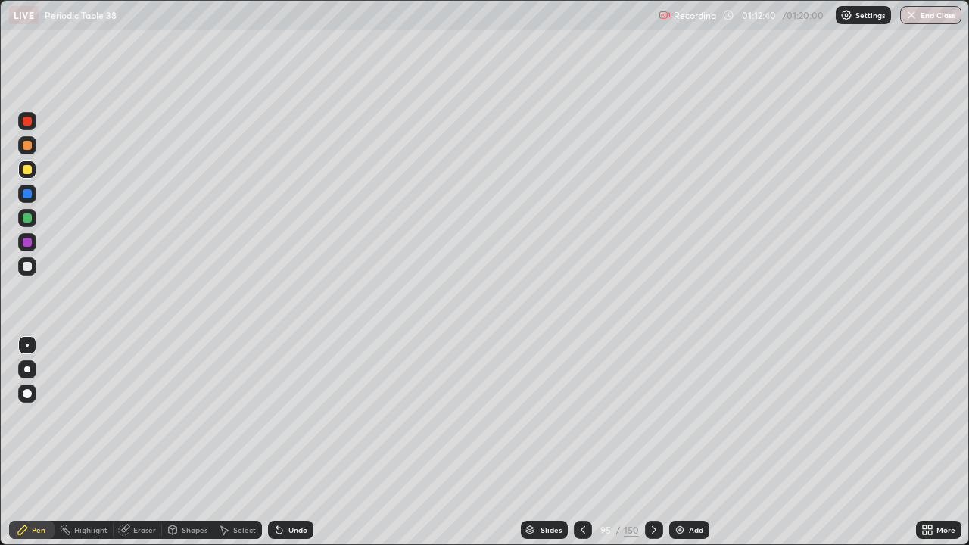
click at [926, 17] on button "End Class" at bounding box center [930, 15] width 61 height 18
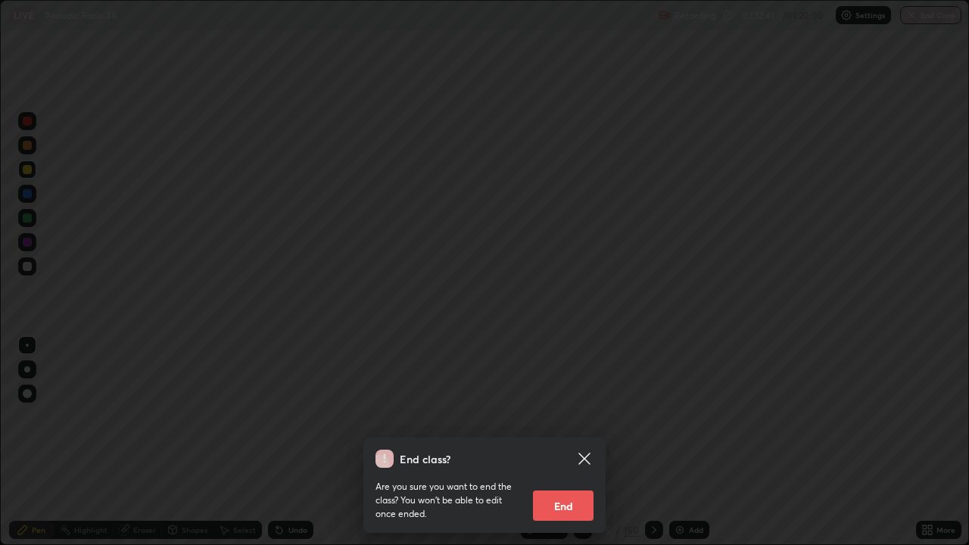
click at [567, 442] on button "End" at bounding box center [563, 505] width 61 height 30
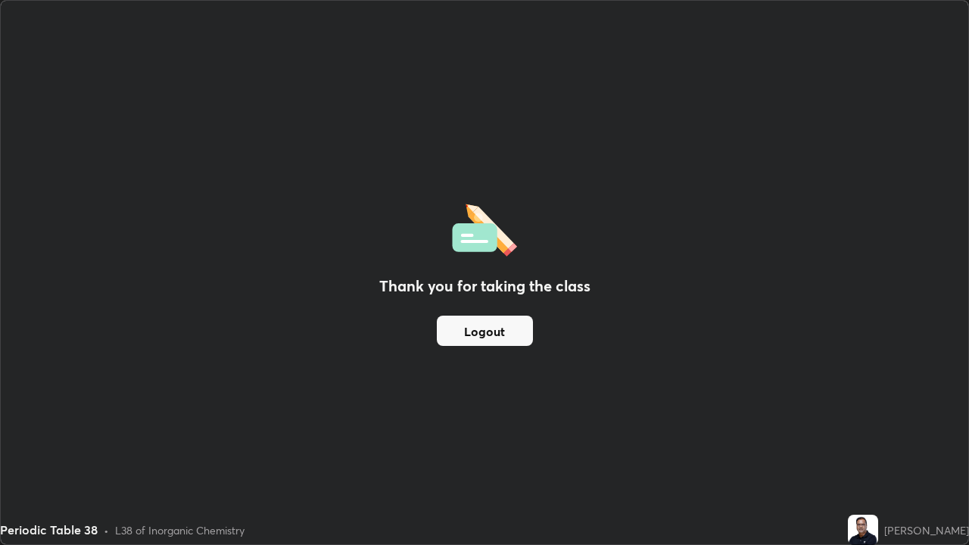
click at [514, 335] on button "Logout" at bounding box center [485, 331] width 96 height 30
